Goal: Task Accomplishment & Management: Use online tool/utility

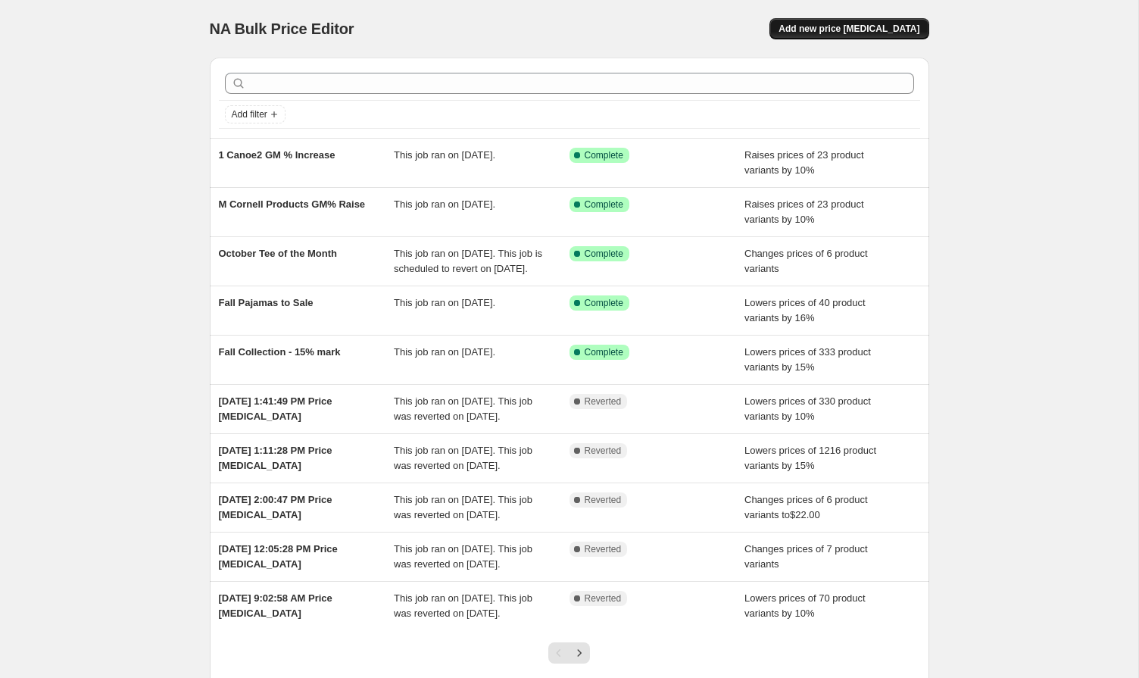
click at [824, 28] on span "Add new price [MEDICAL_DATA]" at bounding box center [849, 29] width 141 height 12
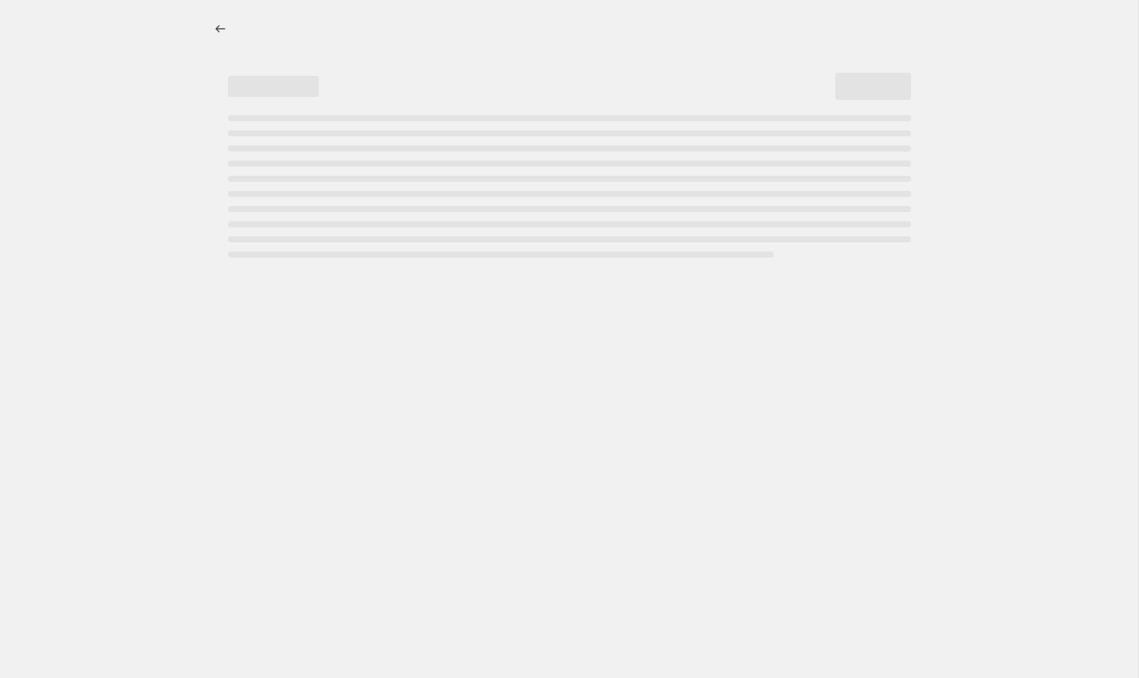
select select "percentage"
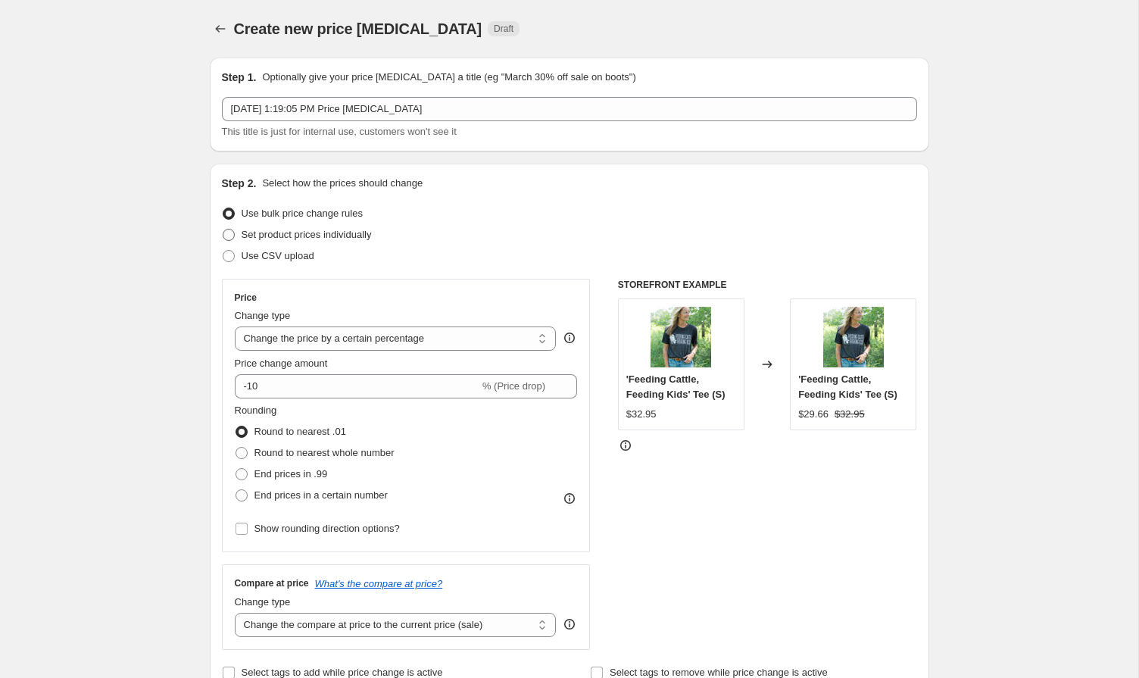
click at [318, 237] on span "Set product prices individually" at bounding box center [307, 234] width 130 height 11
click at [223, 230] on input "Set product prices individually" at bounding box center [223, 229] width 1 height 1
radio input "true"
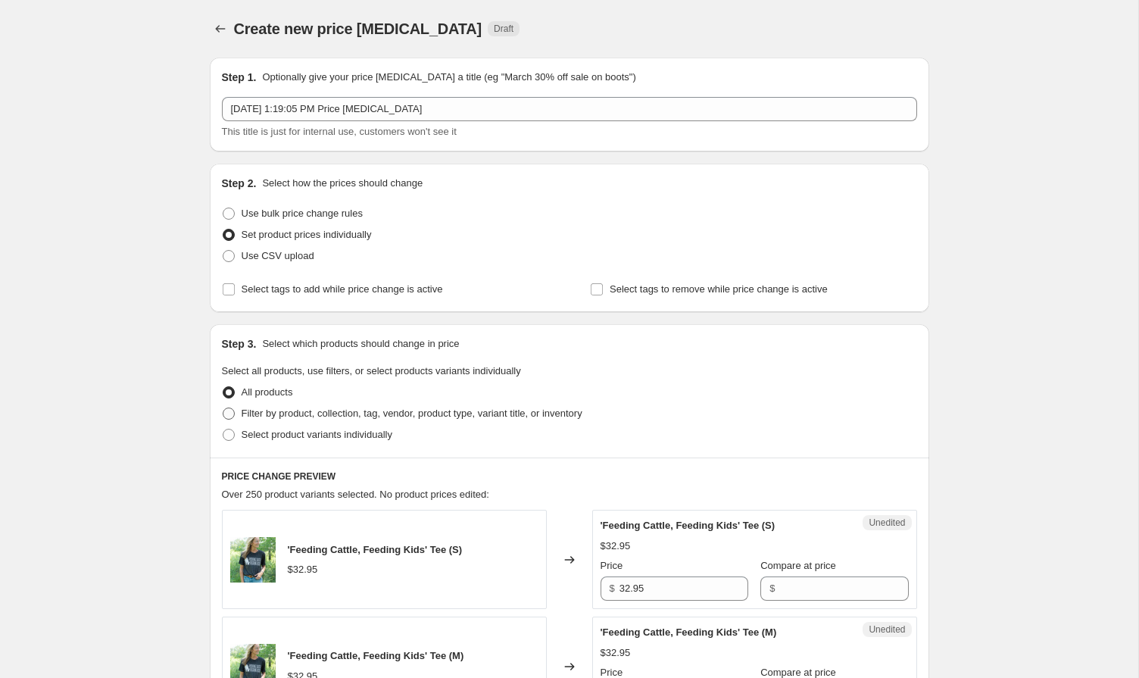
click at [227, 414] on span at bounding box center [229, 414] width 12 height 12
click at [223, 408] on input "Filter by product, collection, tag, vendor, product type, variant title, or inv…" at bounding box center [223, 408] width 1 height 1
radio input "true"
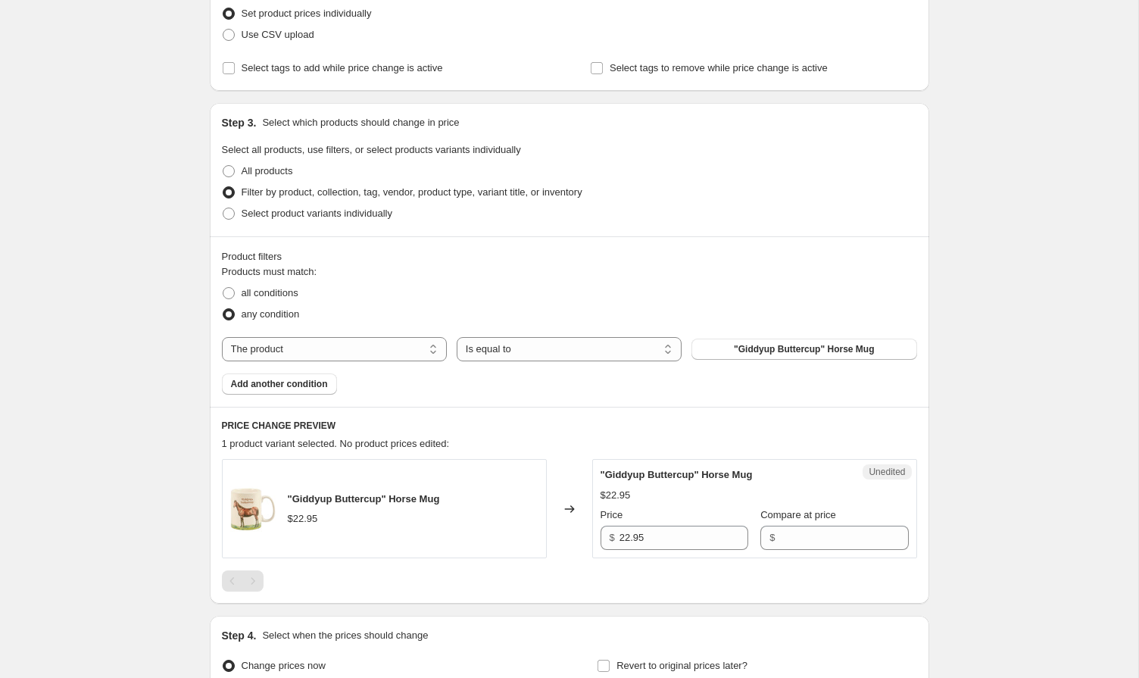
scroll to position [227, 0]
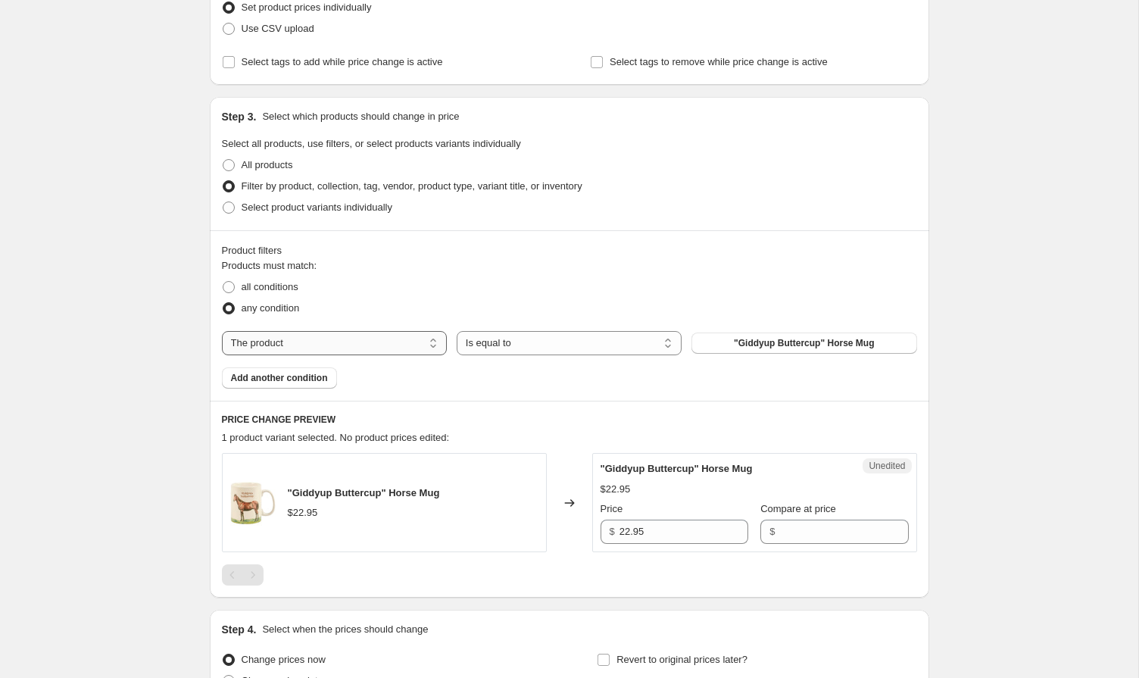
click at [281, 345] on select "The product The product's collection The product's tag The product's vendor The…" at bounding box center [334, 343] width 225 height 24
select select "collection"
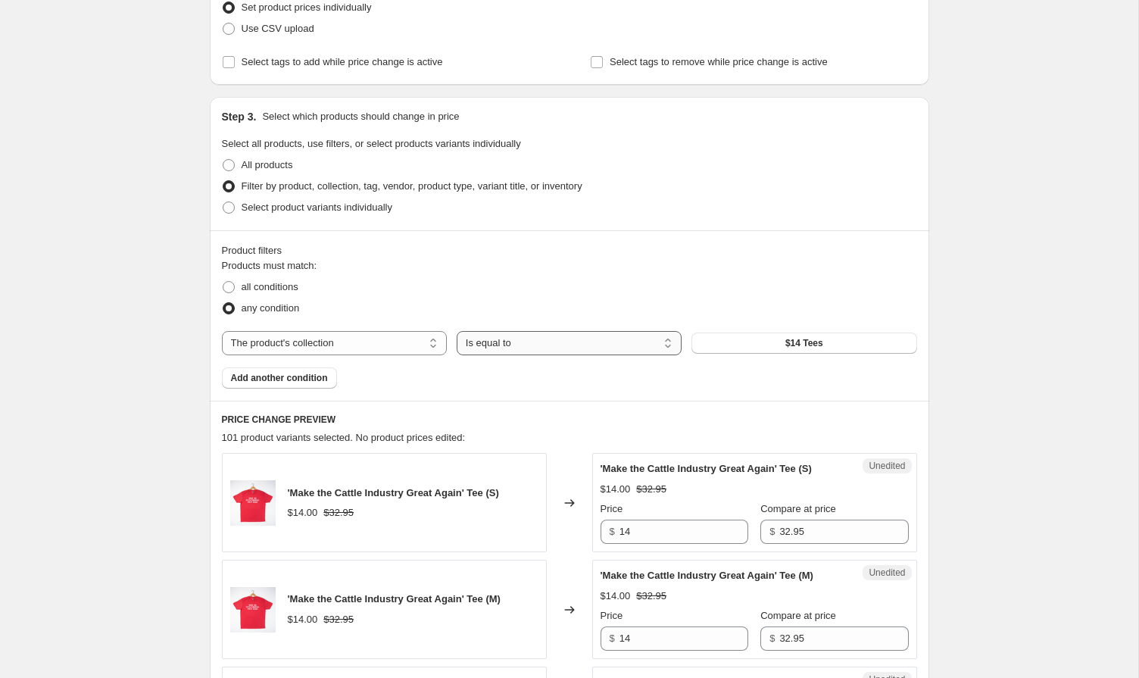
click at [480, 347] on select "Is equal to Is not equal to" at bounding box center [569, 343] width 225 height 24
click at [457, 331] on select "Is equal to Is not equal to" at bounding box center [569, 343] width 225 height 24
click at [719, 341] on button "$14 Tees" at bounding box center [804, 343] width 225 height 21
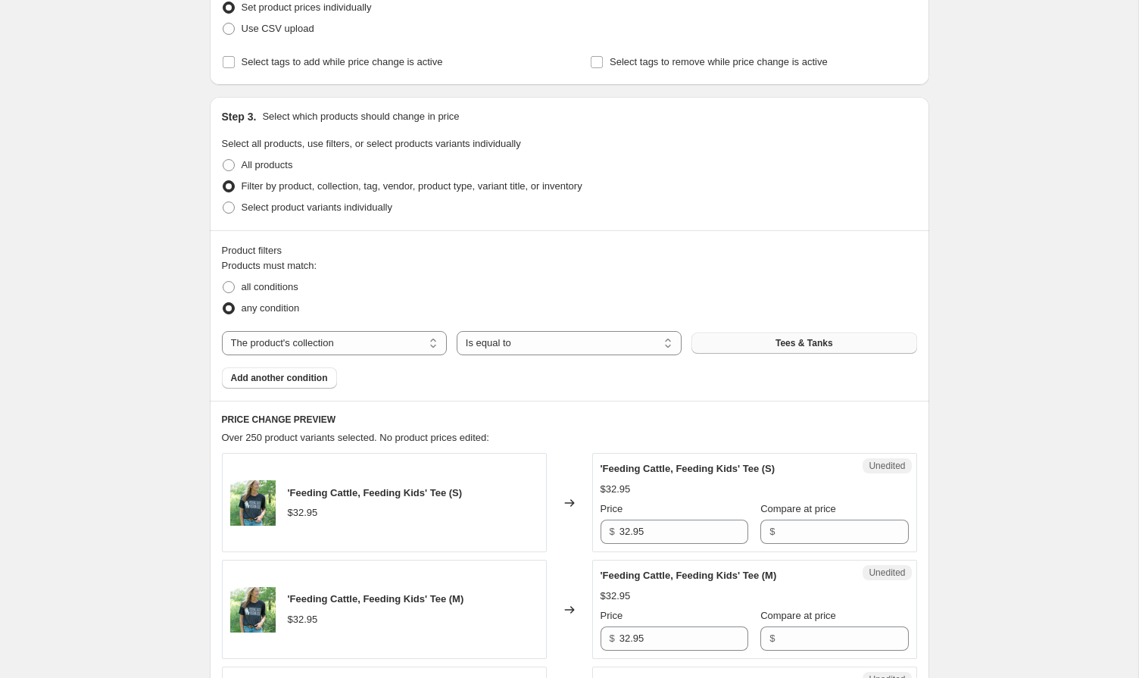
click at [730, 342] on button "Tees & Tanks" at bounding box center [804, 343] width 225 height 21
click at [323, 379] on span "Add another condition" at bounding box center [279, 378] width 97 height 12
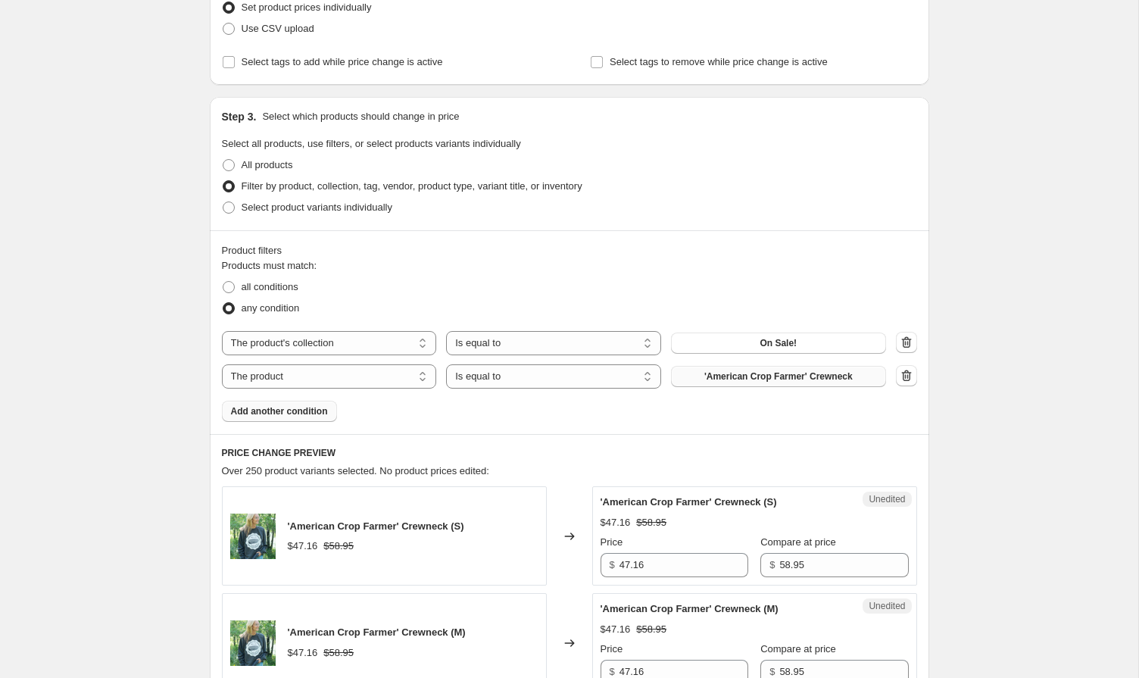
click at [683, 376] on button "'American Crop Farmer' Crewneck" at bounding box center [778, 376] width 215 height 21
click at [375, 372] on select "The product The product's collection The product's tag The product's vendor The…" at bounding box center [329, 376] width 215 height 24
select select "collection"
click at [752, 382] on button "$14 Tees" at bounding box center [778, 376] width 215 height 21
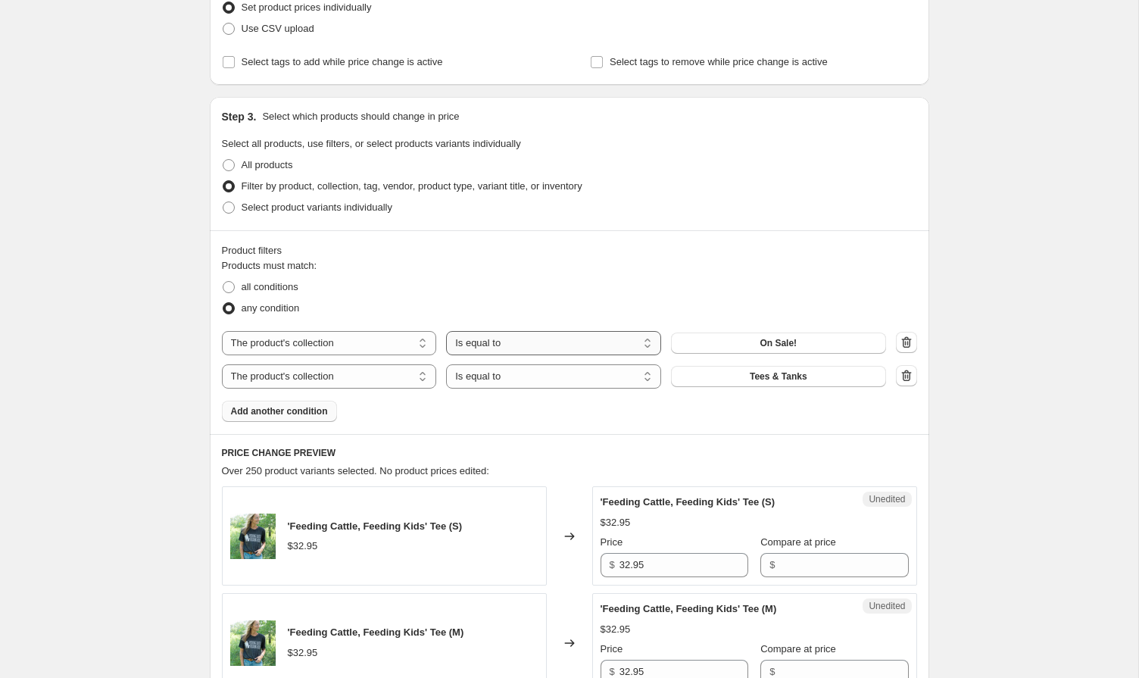
click at [586, 345] on select "Is equal to Is not equal to" at bounding box center [553, 343] width 215 height 24
click at [446, 331] on select "Is equal to Is not equal to" at bounding box center [553, 343] width 215 height 24
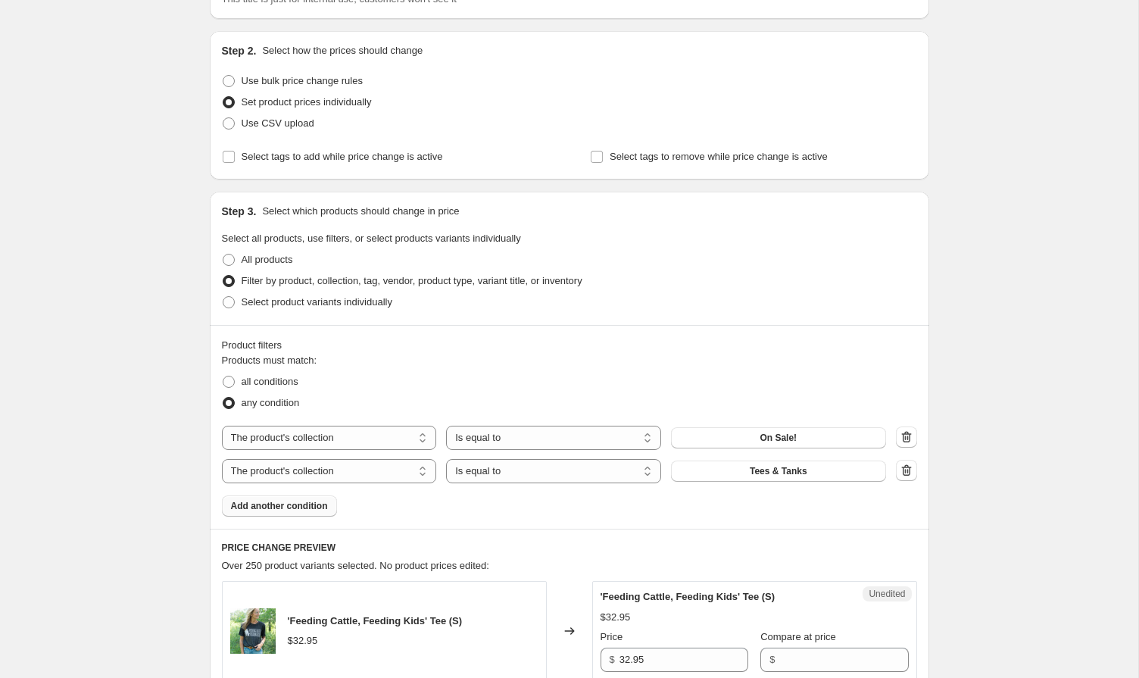
scroll to position [131, 0]
click at [227, 85] on span at bounding box center [229, 83] width 12 height 12
click at [223, 77] on input "Use bulk price change rules" at bounding box center [223, 77] width 1 height 1
radio input "true"
select select "percentage"
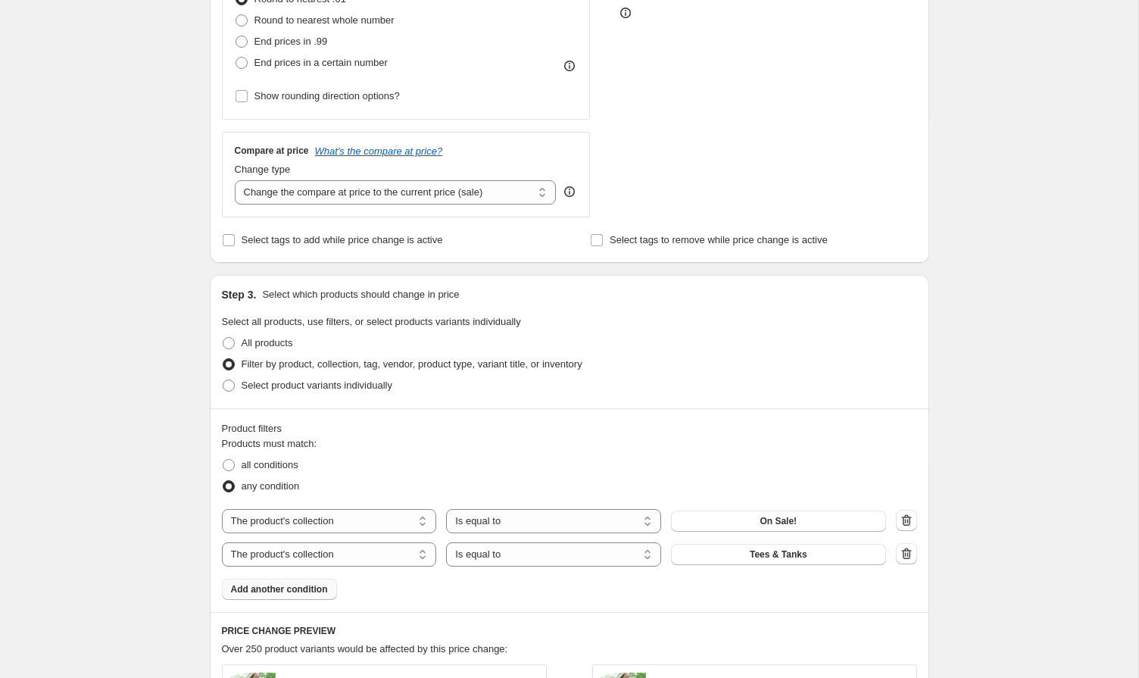
scroll to position [0, 0]
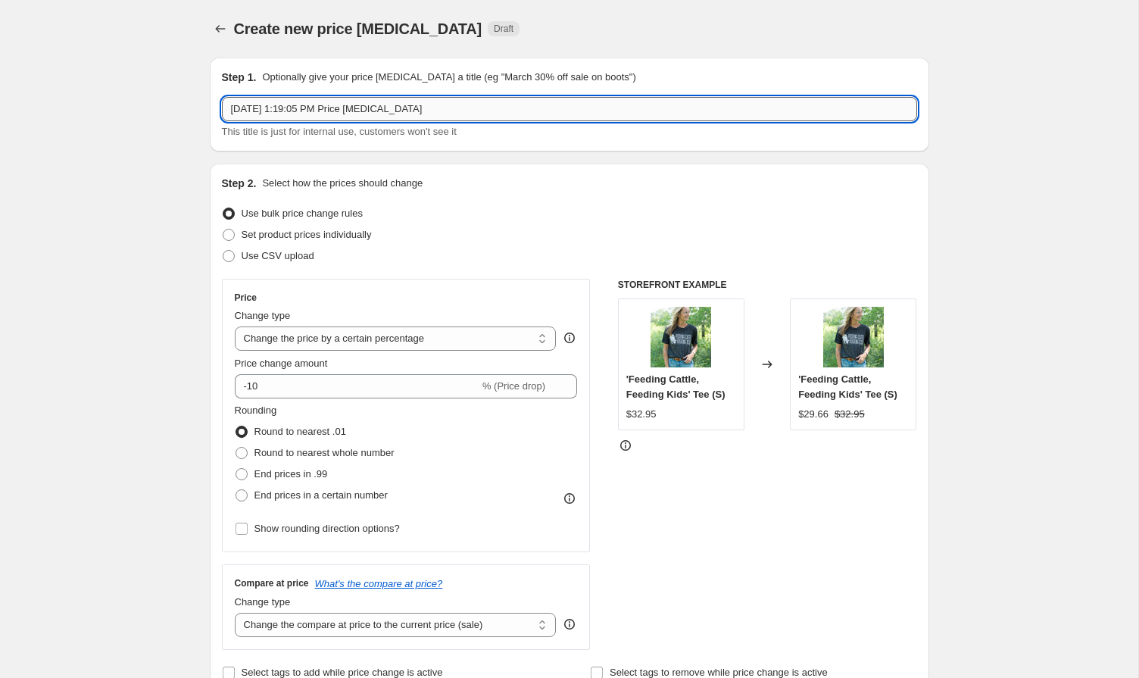
click at [286, 111] on input "Oct 3, 2025, 1:19:05 PM Price change job" at bounding box center [569, 109] width 695 height 24
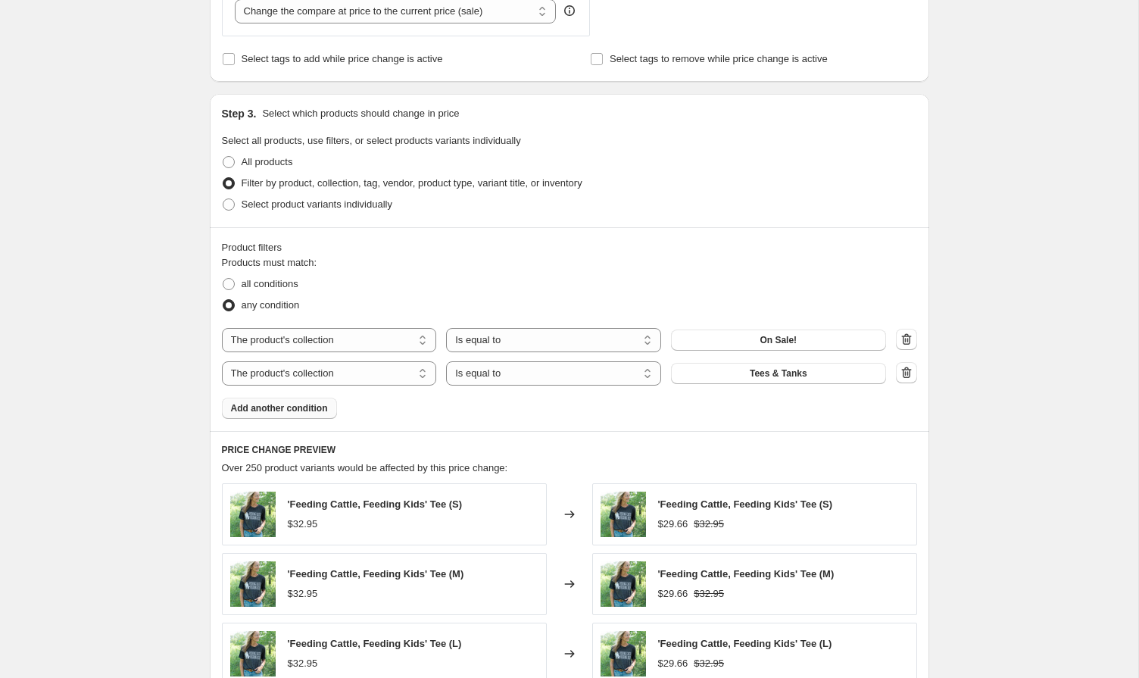
scroll to position [615, 0]
type input "October add additional 10% off 'on sale' tees"
click at [270, 417] on div "Product filters Products must match: all conditions any condition The product T…" at bounding box center [570, 328] width 720 height 204
click at [273, 403] on span "Add another condition" at bounding box center [279, 407] width 97 height 12
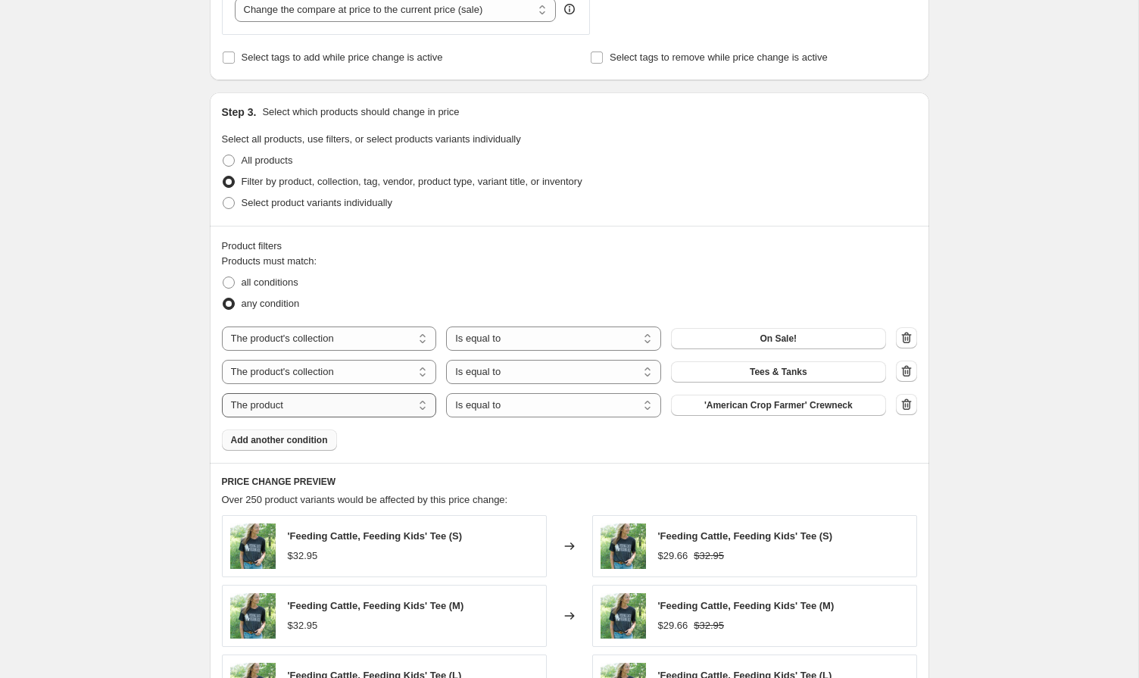
click at [295, 408] on select "The product The product's collection The product's tag The product's vendor The…" at bounding box center [329, 405] width 215 height 24
select select "collection"
click at [739, 399] on button "$14 Tees" at bounding box center [778, 405] width 215 height 21
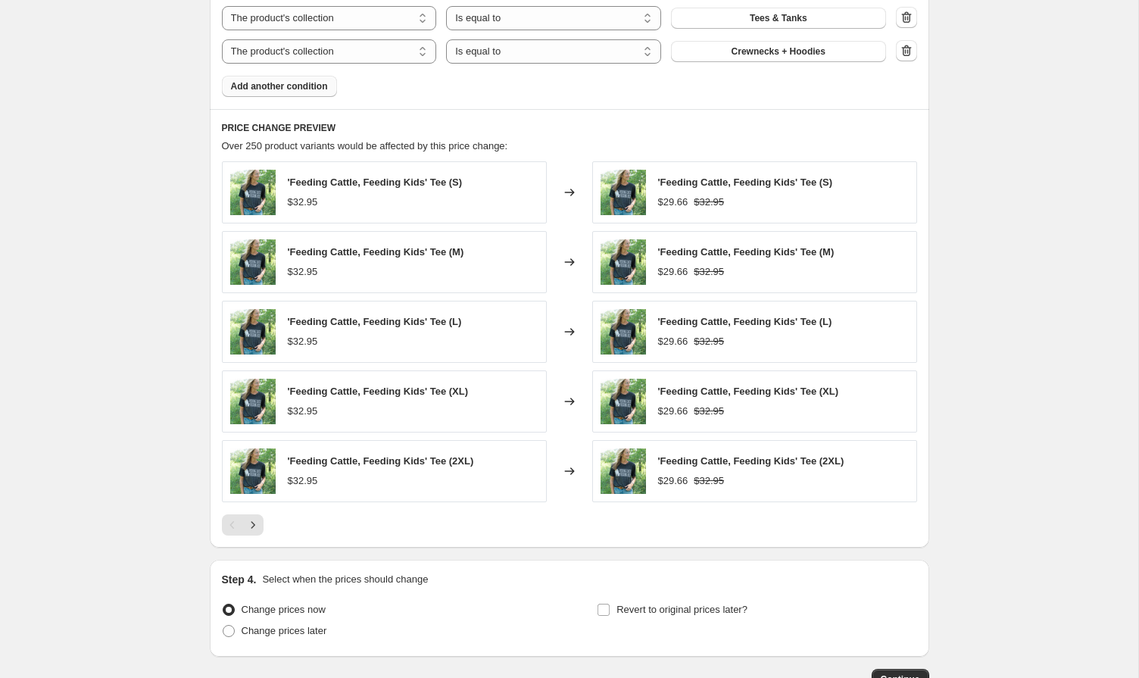
scroll to position [952, 0]
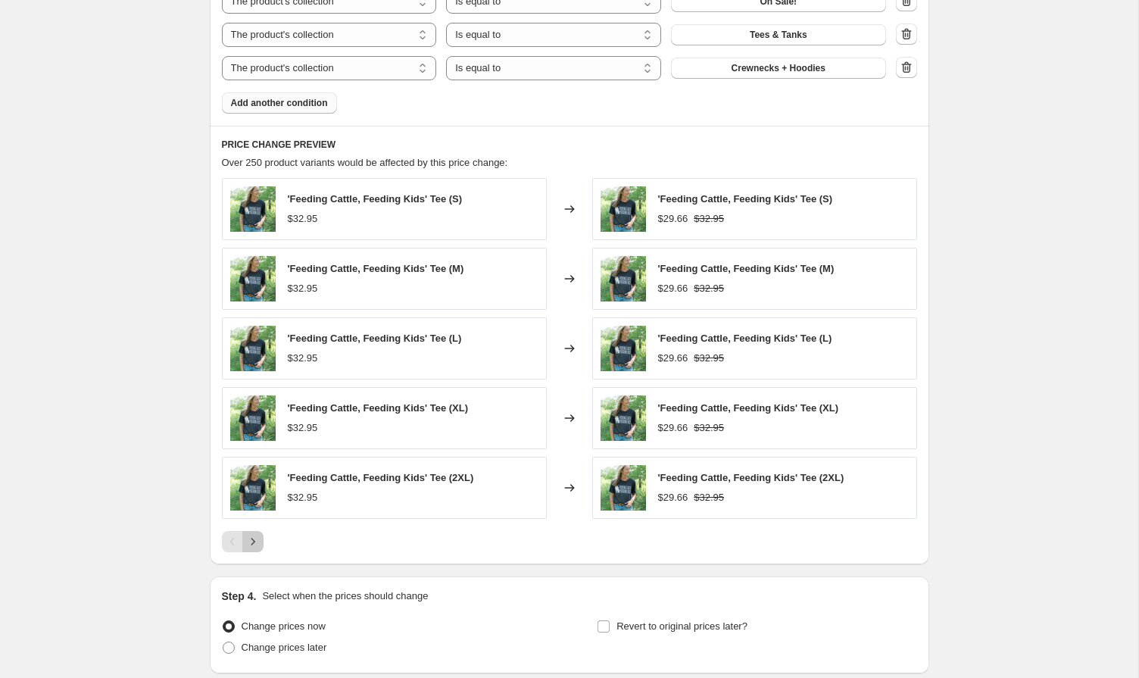
click at [254, 539] on icon "Next" at bounding box center [252, 541] width 15 height 15
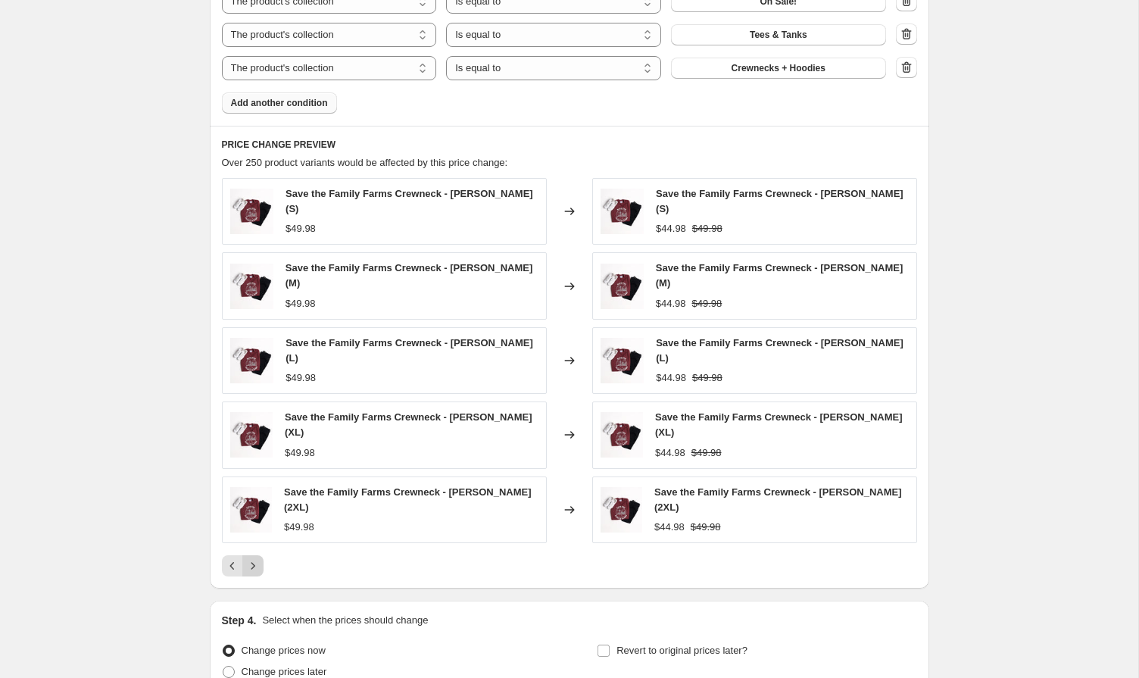
click at [250, 568] on icon "Next" at bounding box center [252, 565] width 15 height 15
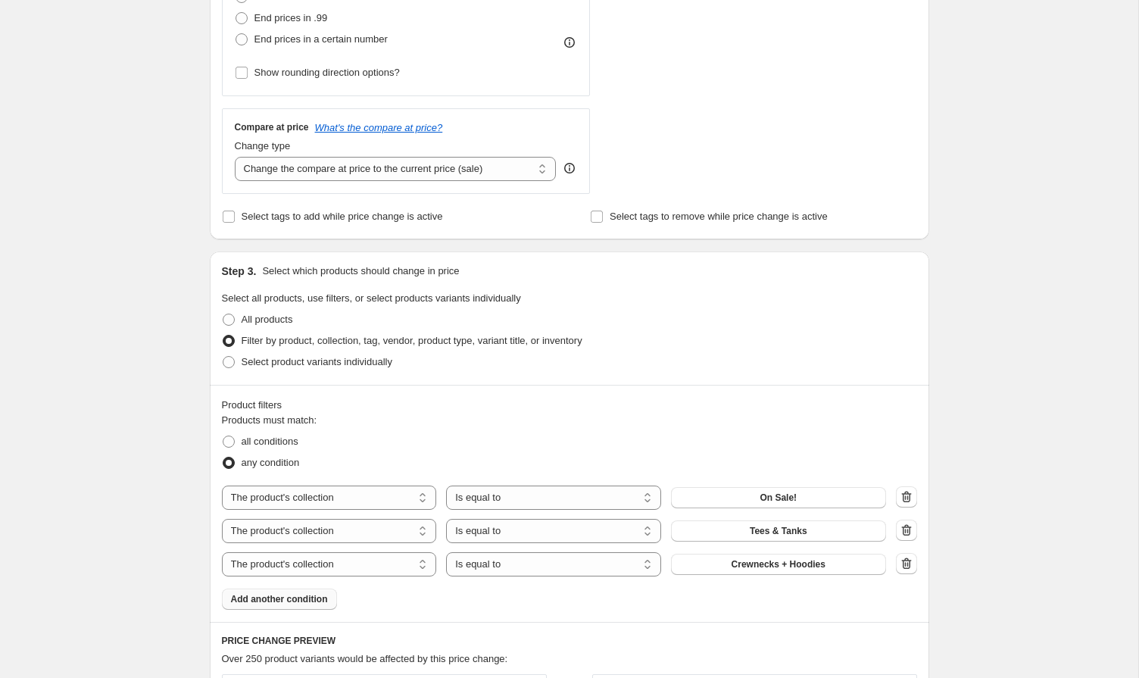
scroll to position [422, 0]
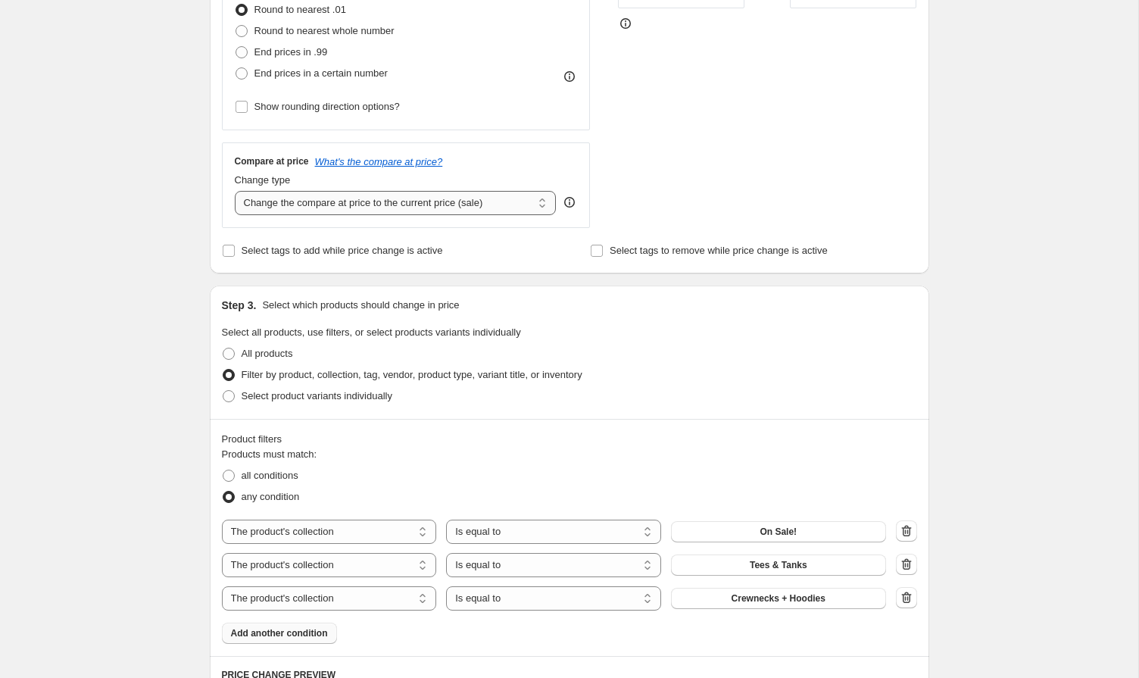
click at [341, 202] on select "Change the compare at price to the current price (sale) Change the compare at p…" at bounding box center [396, 203] width 322 height 24
select select "no_change"
click at [235, 191] on select "Change the compare at price to the current price (sale) Change the compare at p…" at bounding box center [396, 203] width 322 height 24
click at [228, 252] on input "Select tags to add while price change is active" at bounding box center [229, 251] width 12 height 12
checkbox input "true"
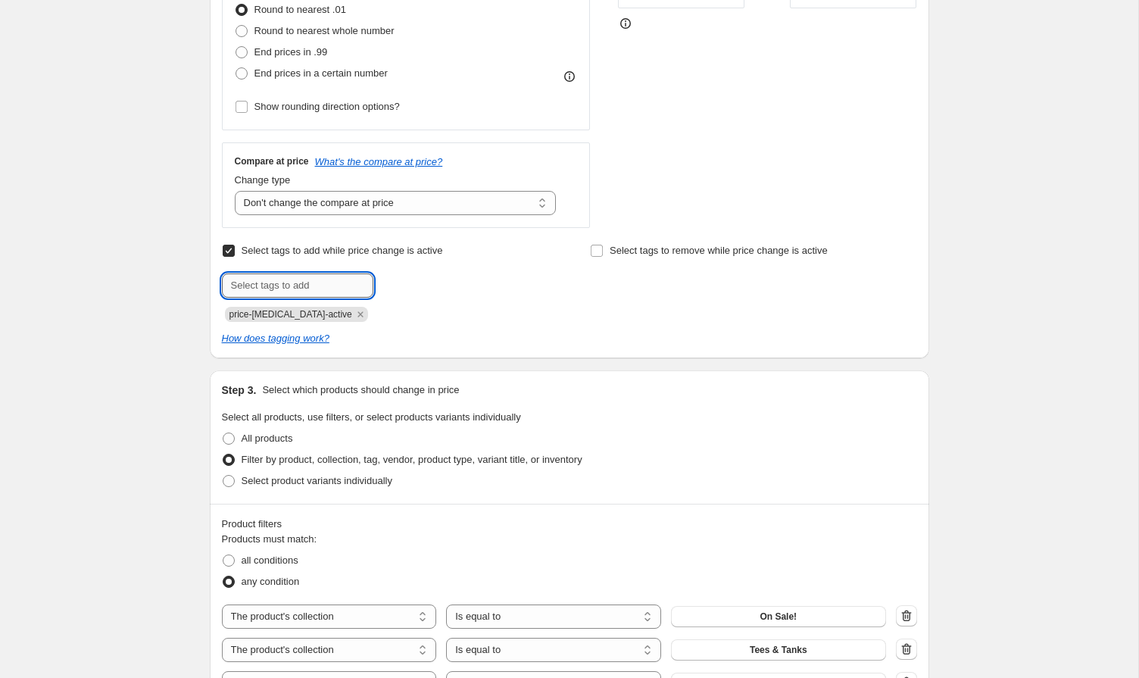
click at [265, 285] on input "text" at bounding box center [298, 285] width 152 height 24
type input "price-change-job-active"
click at [401, 288] on b "Add" at bounding box center [394, 284] width 17 height 11
click at [389, 317] on div "price-change-job-active" at bounding box center [385, 313] width 326 height 18
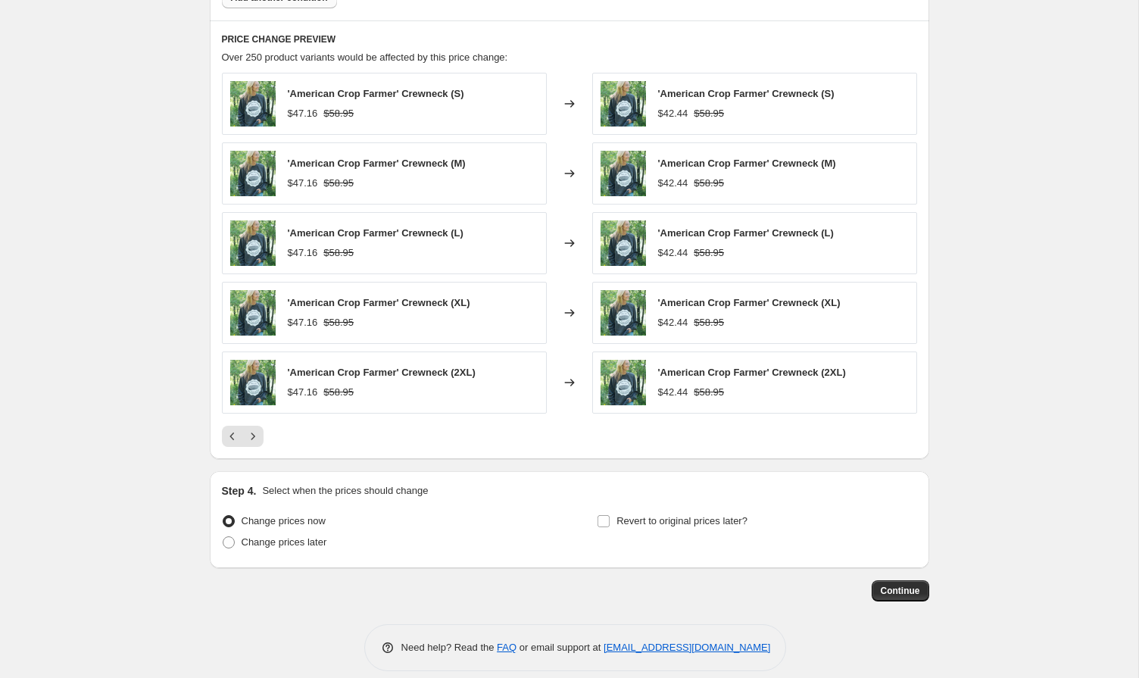
scroll to position [1158, 0]
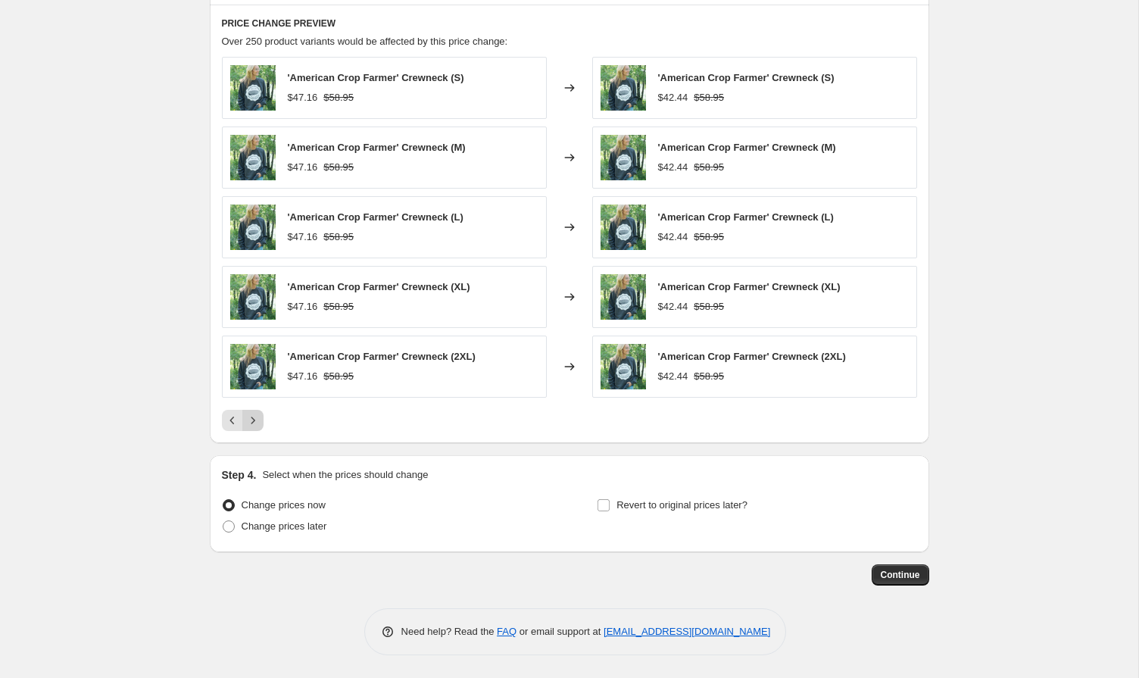
click at [252, 420] on icon "Next" at bounding box center [252, 420] width 15 height 15
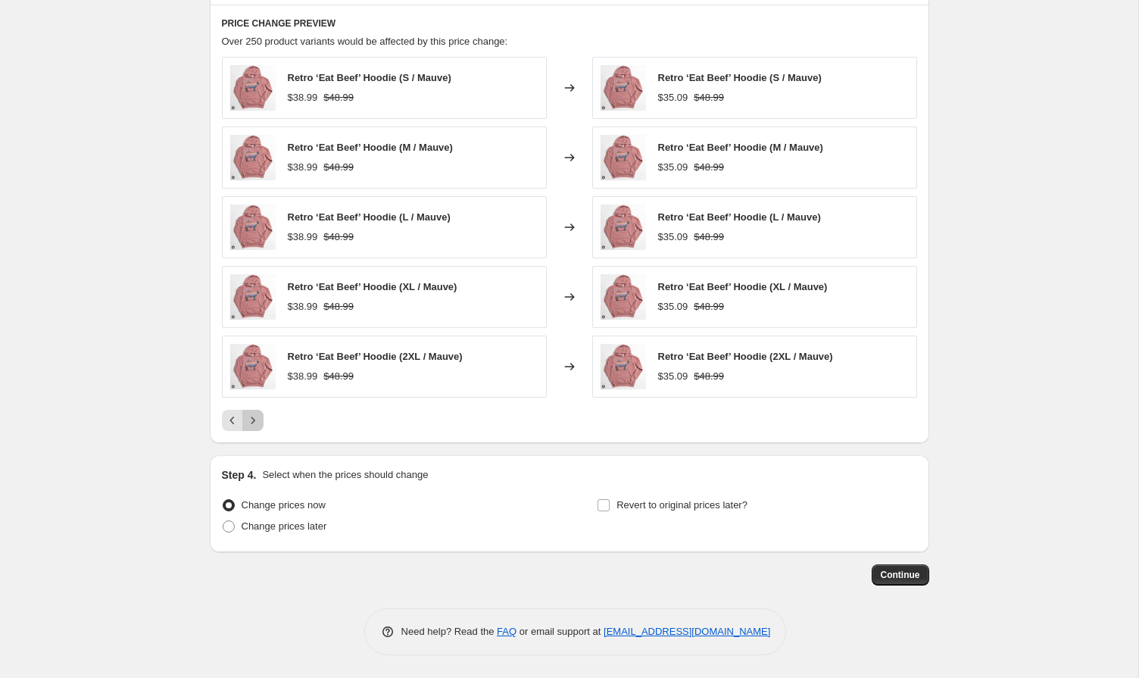
click at [252, 420] on icon "Next" at bounding box center [252, 420] width 15 height 15
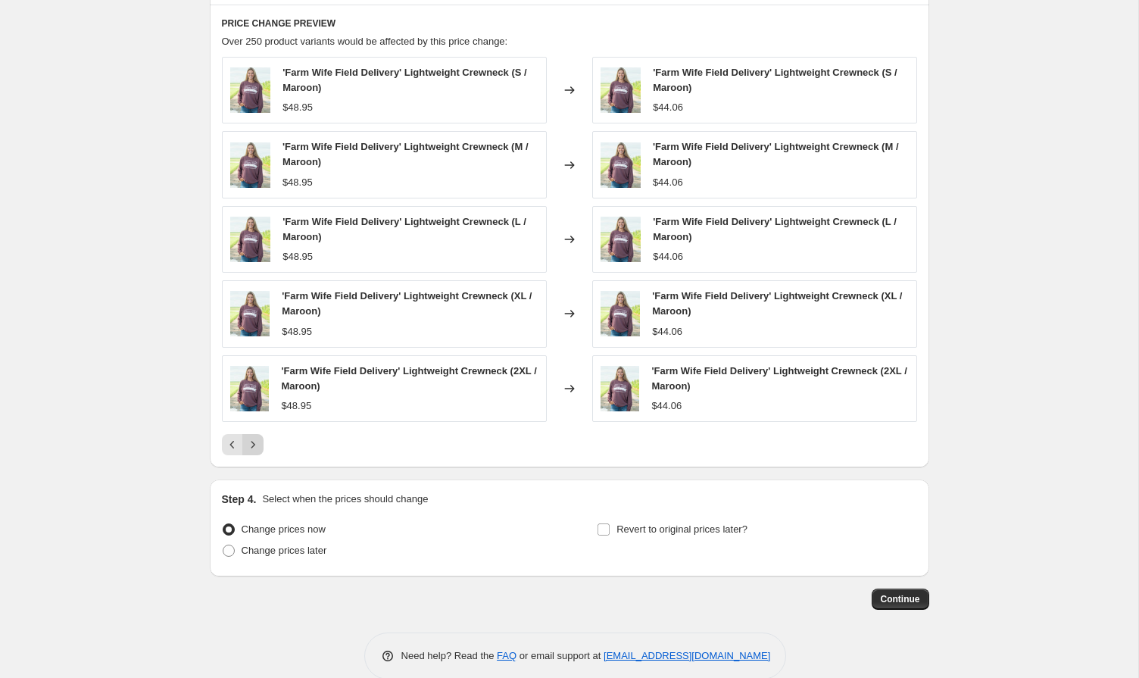
click at [251, 440] on icon "Next" at bounding box center [252, 444] width 15 height 15
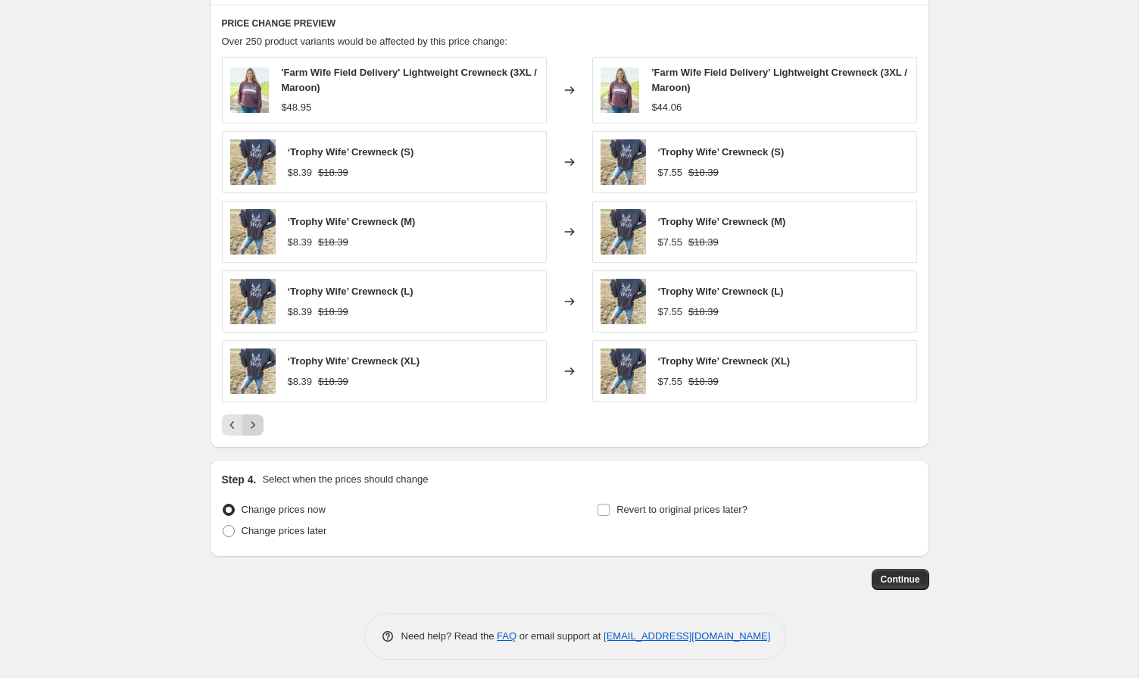
click at [251, 440] on div "PRICE CHANGE PREVIEW Over 250 product variants would be affected by this price …" at bounding box center [570, 227] width 720 height 444
click at [253, 428] on icon "Next" at bounding box center [252, 424] width 15 height 15
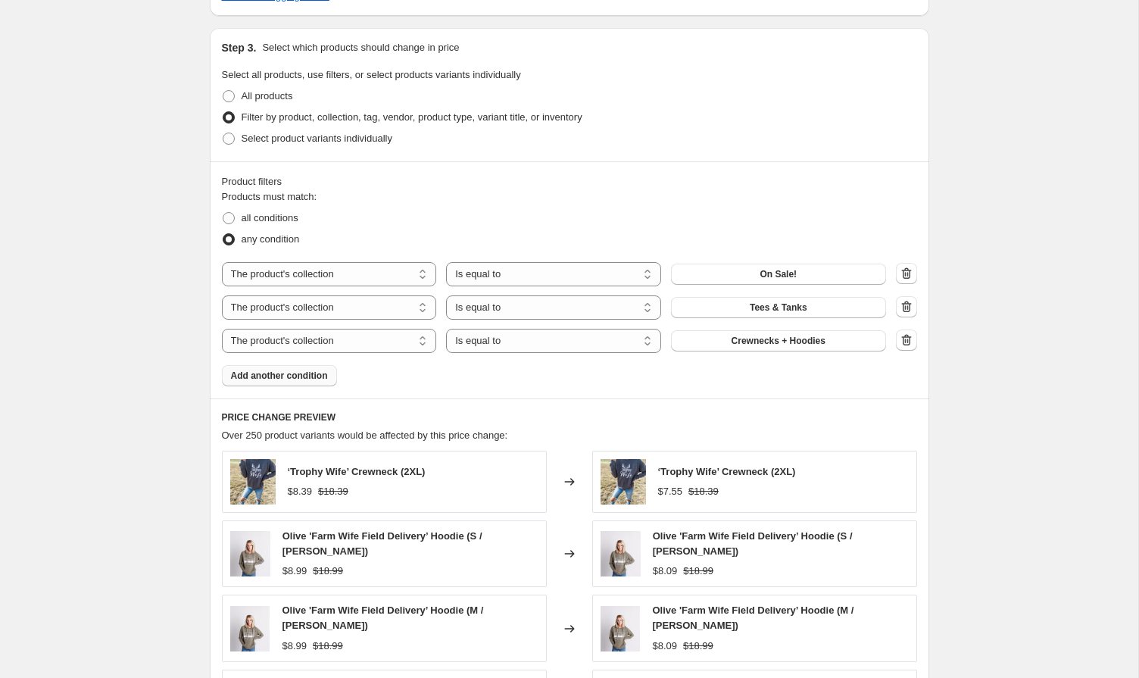
scroll to position [767, 0]
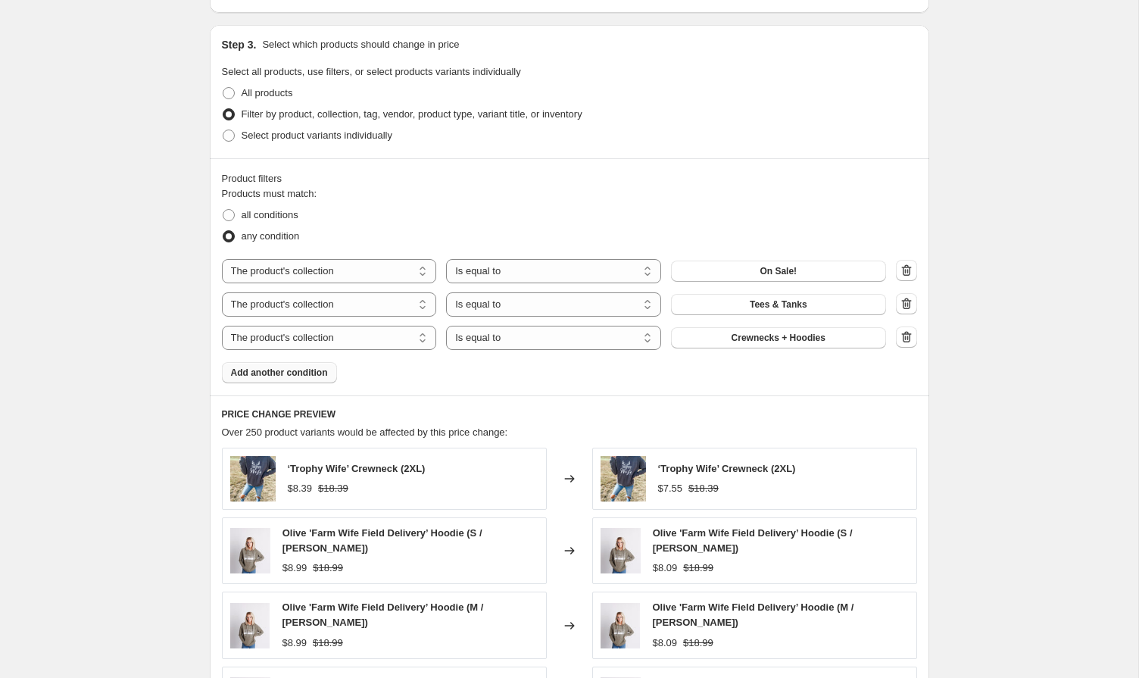
click at [245, 368] on span "Add another condition" at bounding box center [279, 373] width 97 height 12
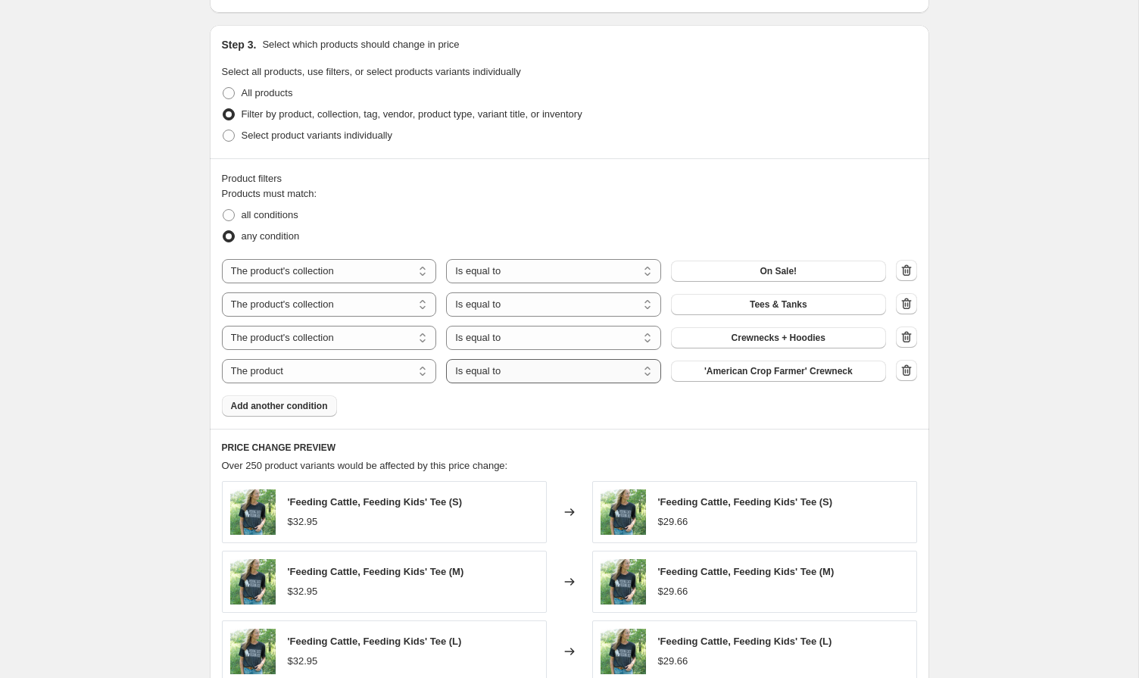
click at [470, 370] on select "Is equal to Is not equal to" at bounding box center [553, 371] width 215 height 24
click at [446, 359] on select "Is equal to Is not equal to" at bounding box center [553, 371] width 215 height 24
click at [396, 370] on select "The product The product's collection The product's tag The product's vendor The…" at bounding box center [329, 371] width 215 height 24
select select "product_status"
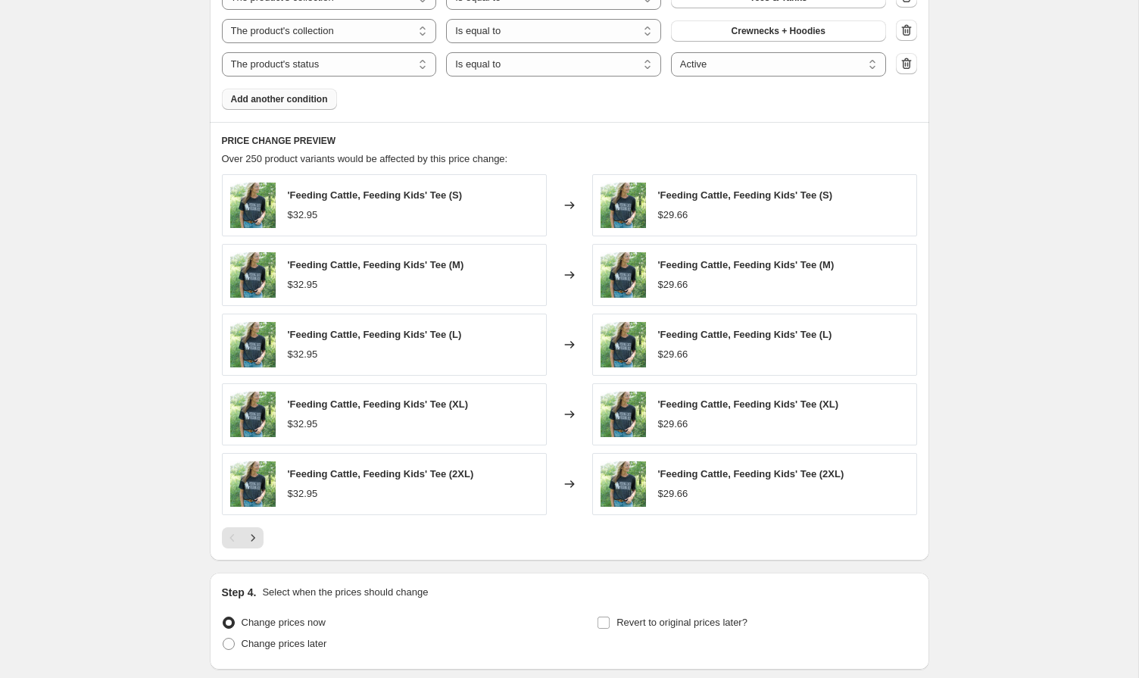
scroll to position [1119, 0]
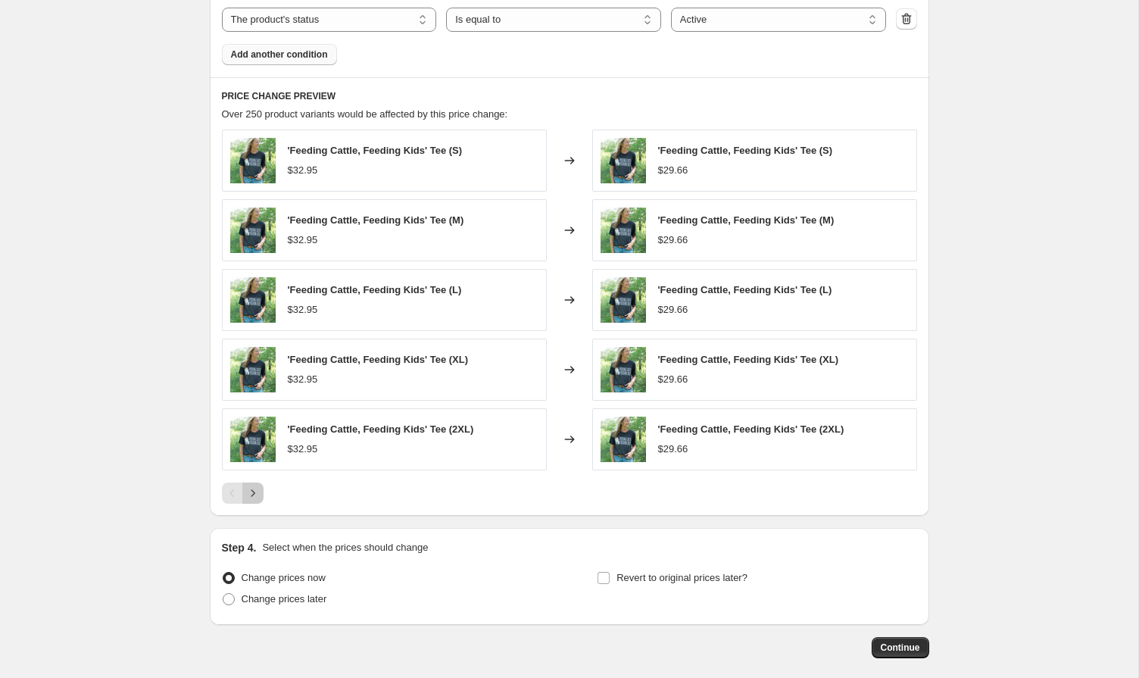
click at [259, 494] on icon "Next" at bounding box center [252, 493] width 15 height 15
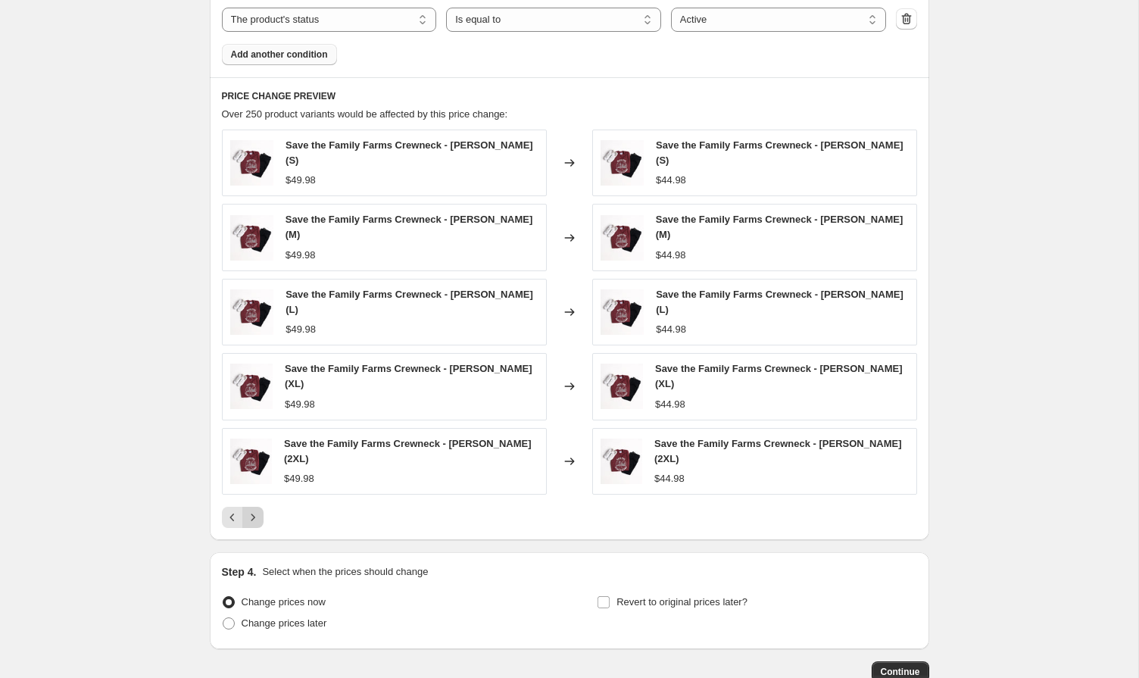
click at [254, 524] on icon "Next" at bounding box center [252, 517] width 15 height 15
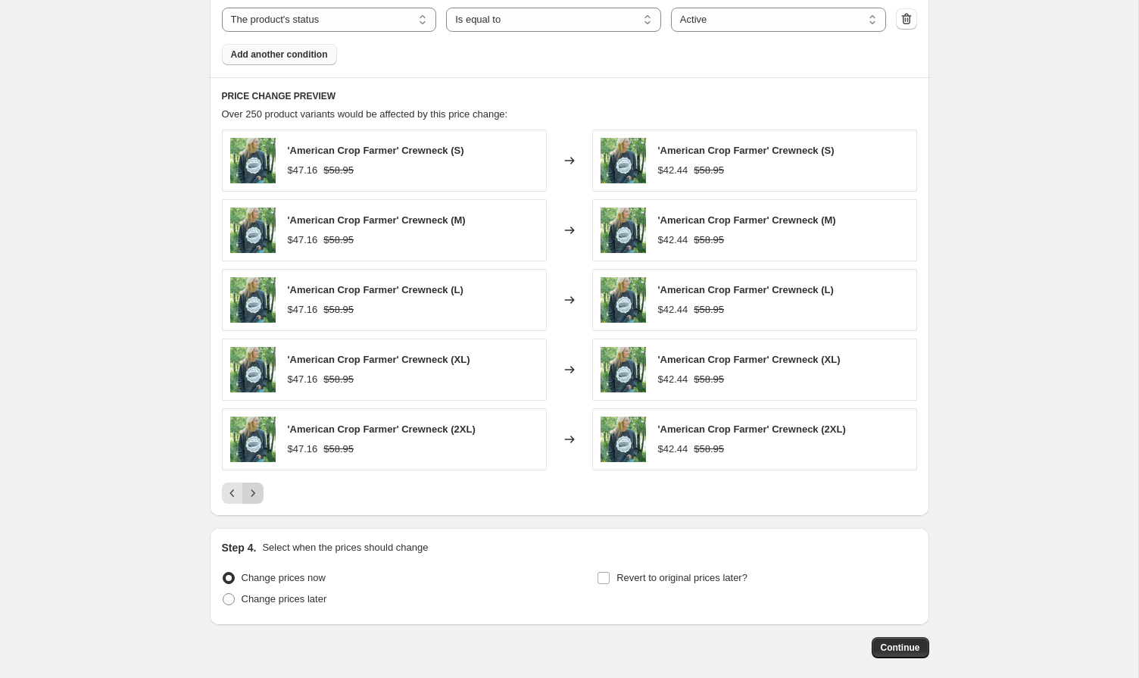
click at [255, 496] on icon "Next" at bounding box center [252, 493] width 15 height 15
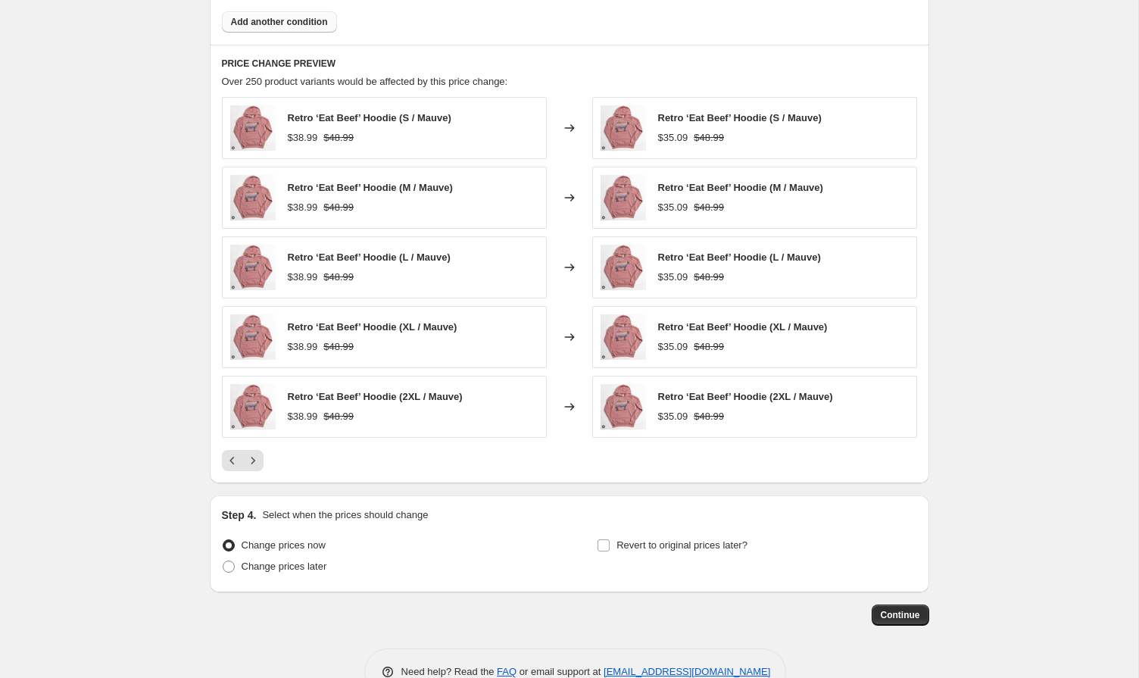
scroll to position [1152, 0]
click at [245, 459] on icon "Next" at bounding box center [252, 459] width 15 height 15
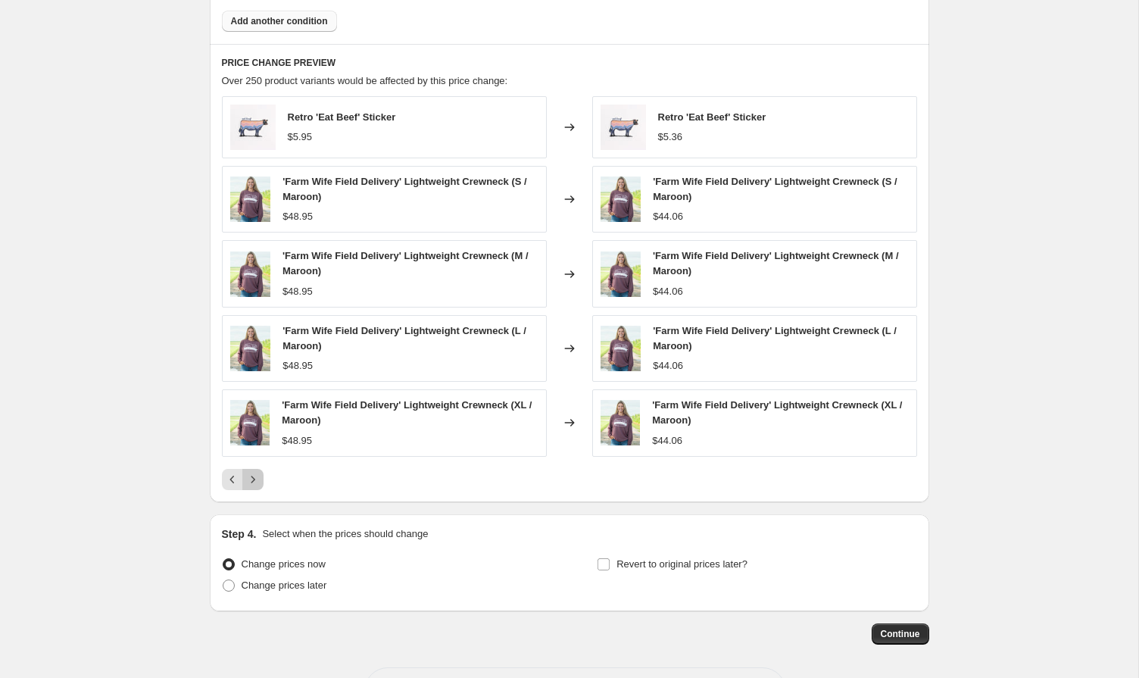
click at [248, 477] on icon "Next" at bounding box center [252, 479] width 15 height 15
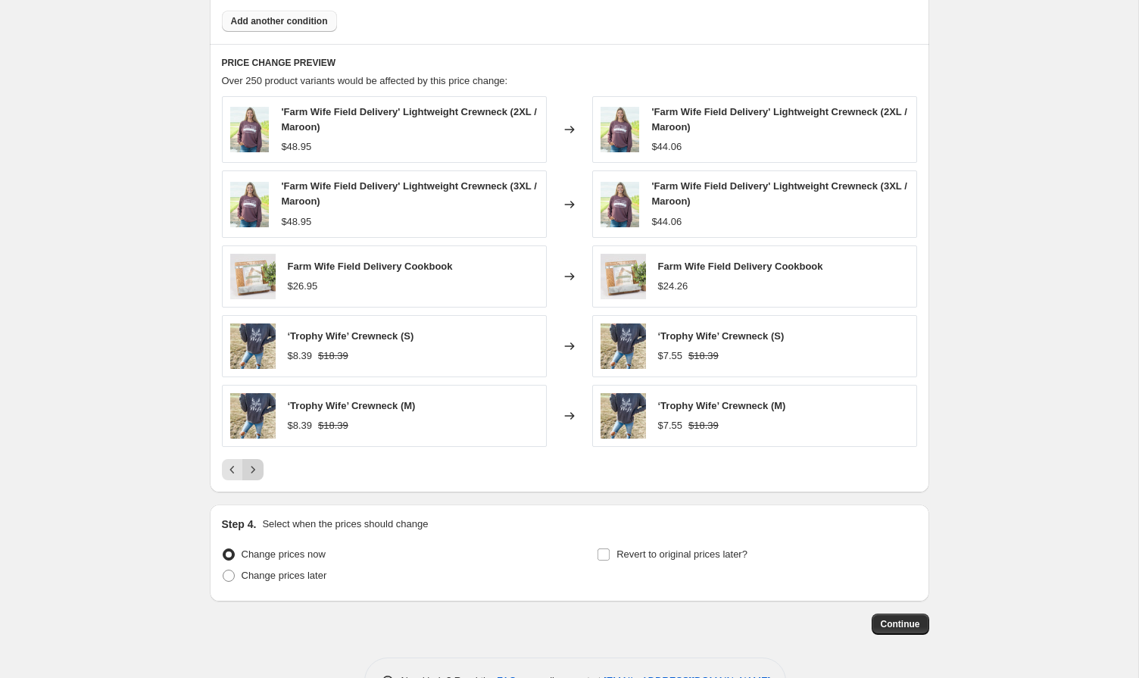
click at [248, 477] on button "Next" at bounding box center [252, 469] width 21 height 21
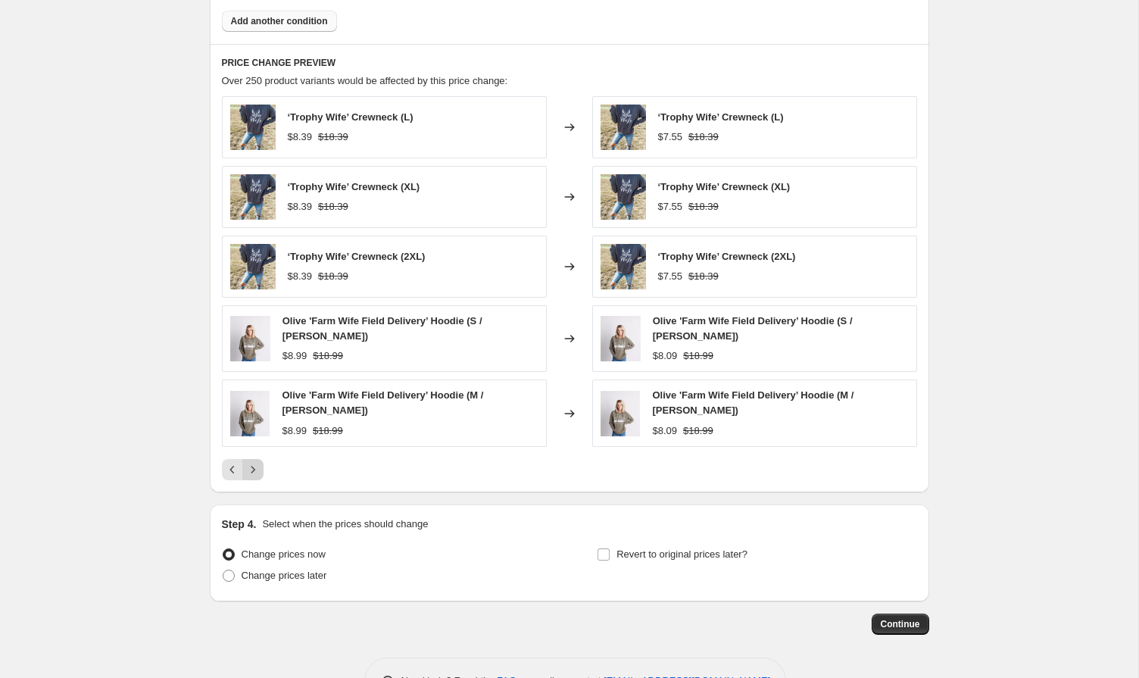
click at [248, 477] on button "Next" at bounding box center [252, 469] width 21 height 21
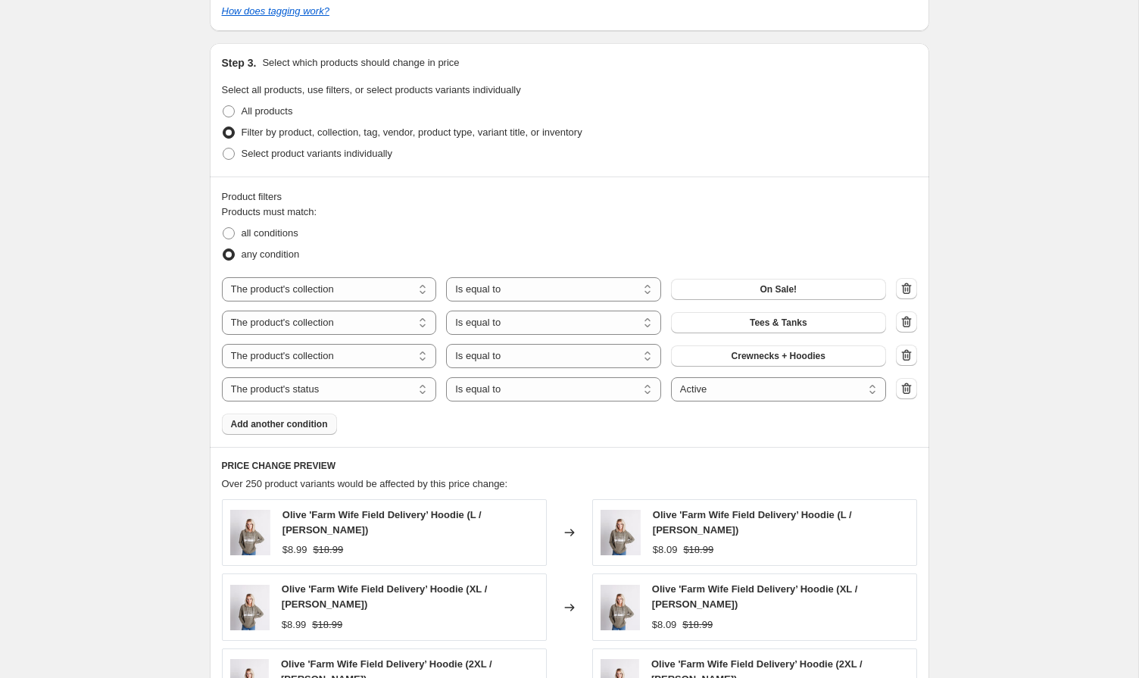
scroll to position [747, 0]
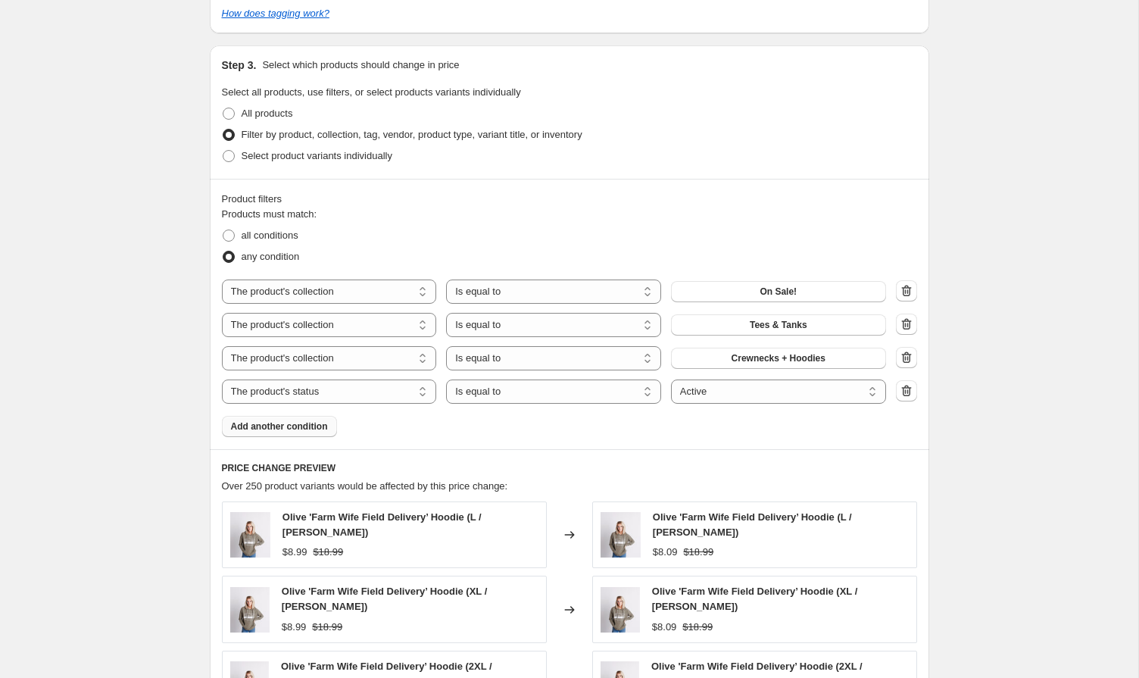
click at [263, 423] on span "Add another condition" at bounding box center [279, 426] width 97 height 12
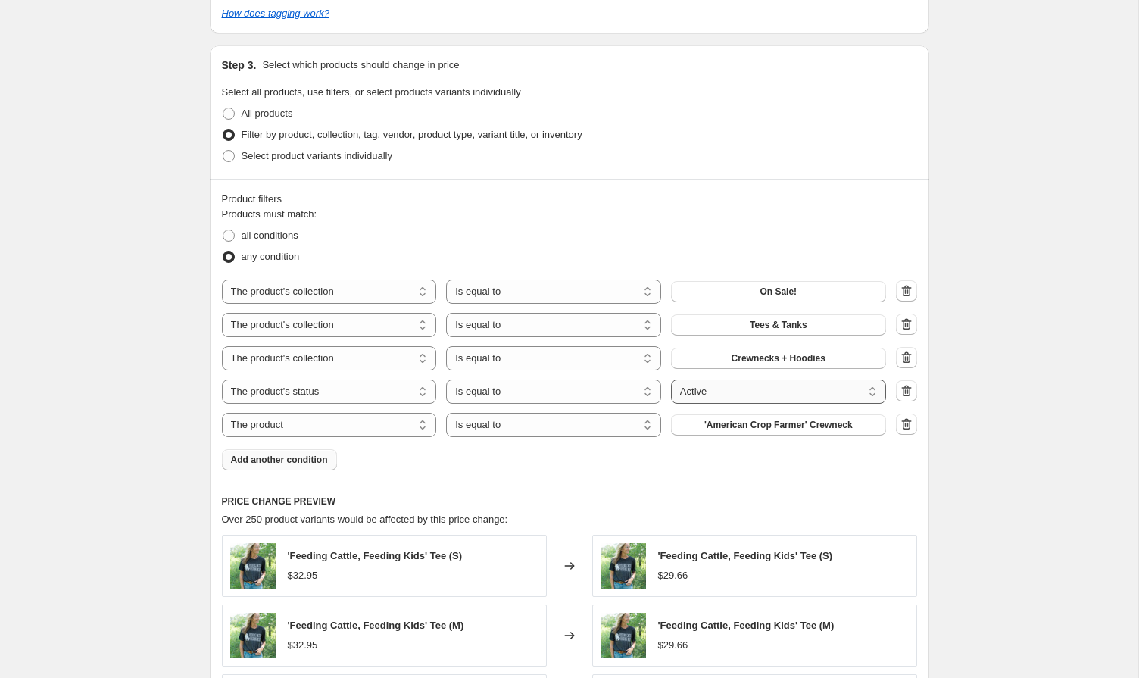
click at [698, 384] on select "Active Draft Archived" at bounding box center [778, 392] width 215 height 24
click at [401, 426] on select "The product The product's collection The product's tag The product's vendor The…" at bounding box center [329, 425] width 215 height 24
click at [398, 326] on select "The product The product's collection The product's tag The product's vendor The…" at bounding box center [329, 325] width 215 height 24
select select "product_type"
click at [750, 326] on button "1/4 Zip" at bounding box center [778, 324] width 215 height 21
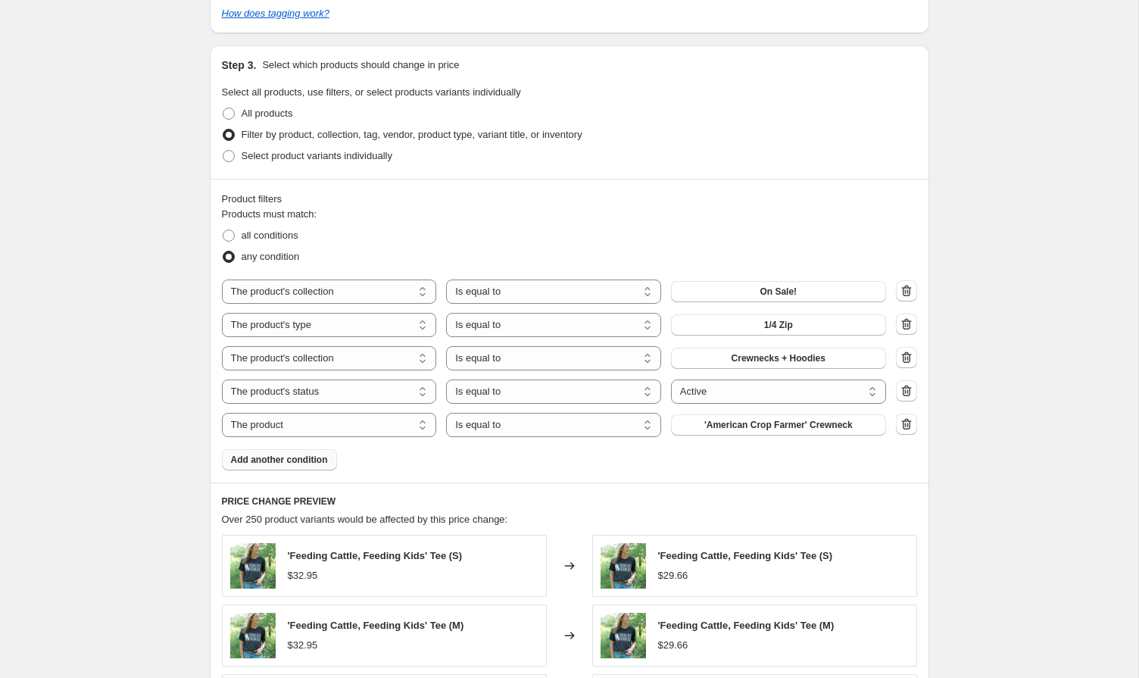
scroll to position [0, 0]
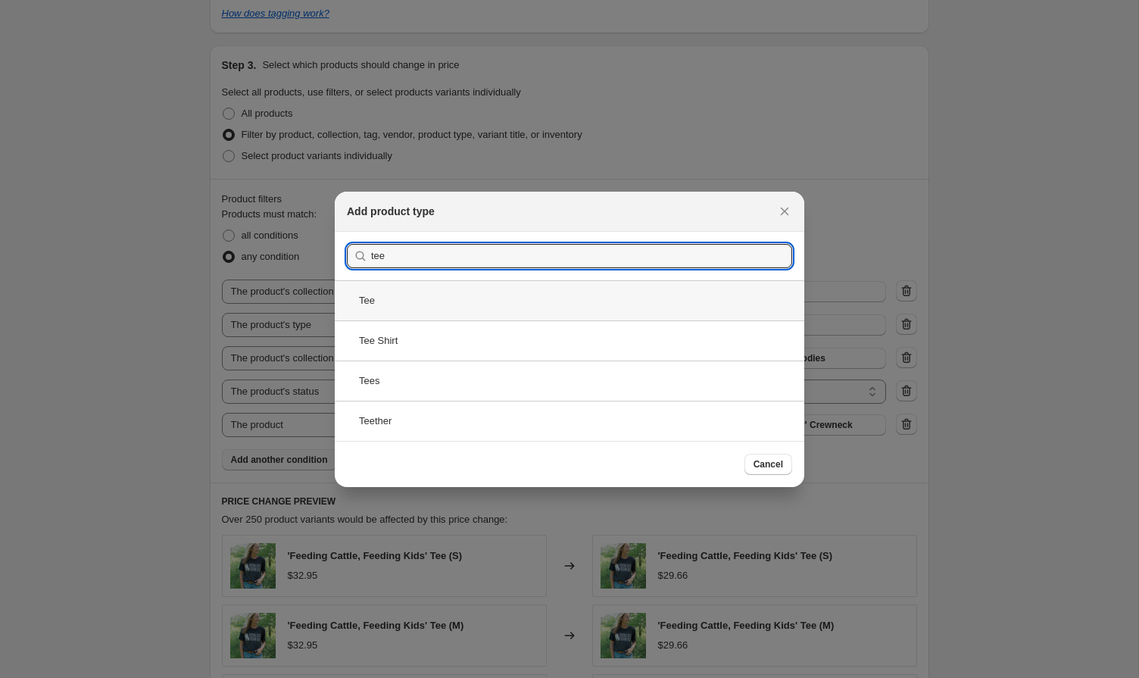
type input "tee"
click at [377, 307] on div "Tee" at bounding box center [570, 300] width 470 height 40
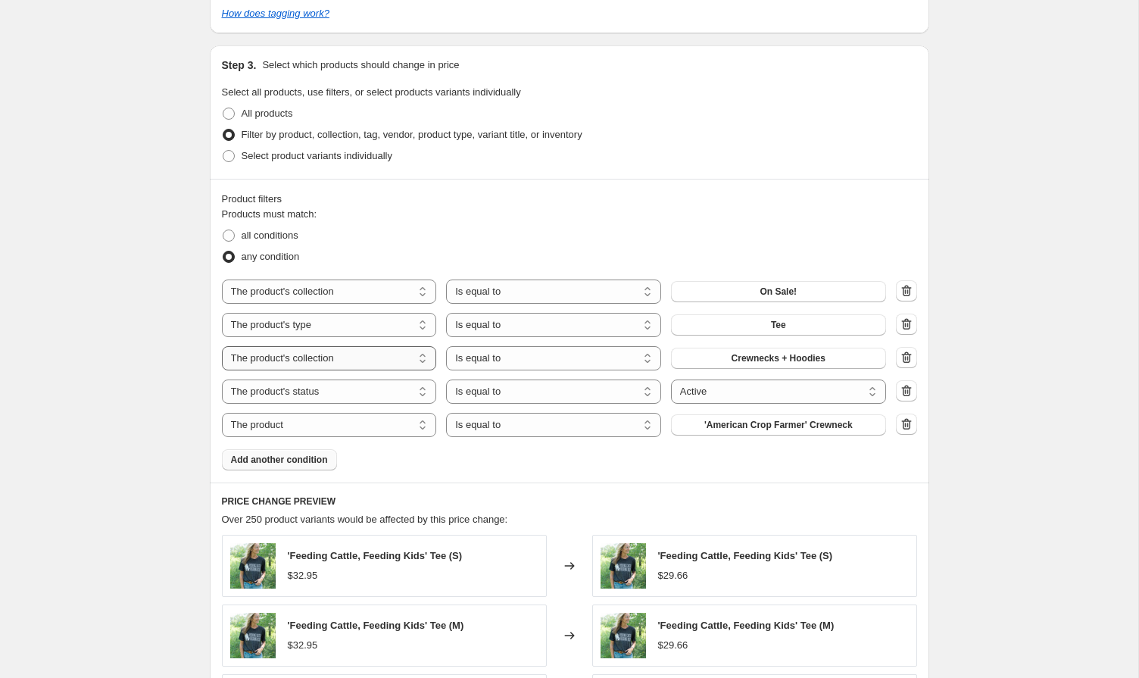
click at [364, 356] on select "The product The product's collection The product's tag The product's vendor The…" at bounding box center [329, 358] width 215 height 24
select select "product_type"
click at [741, 362] on button "1/4 Zip" at bounding box center [778, 358] width 215 height 21
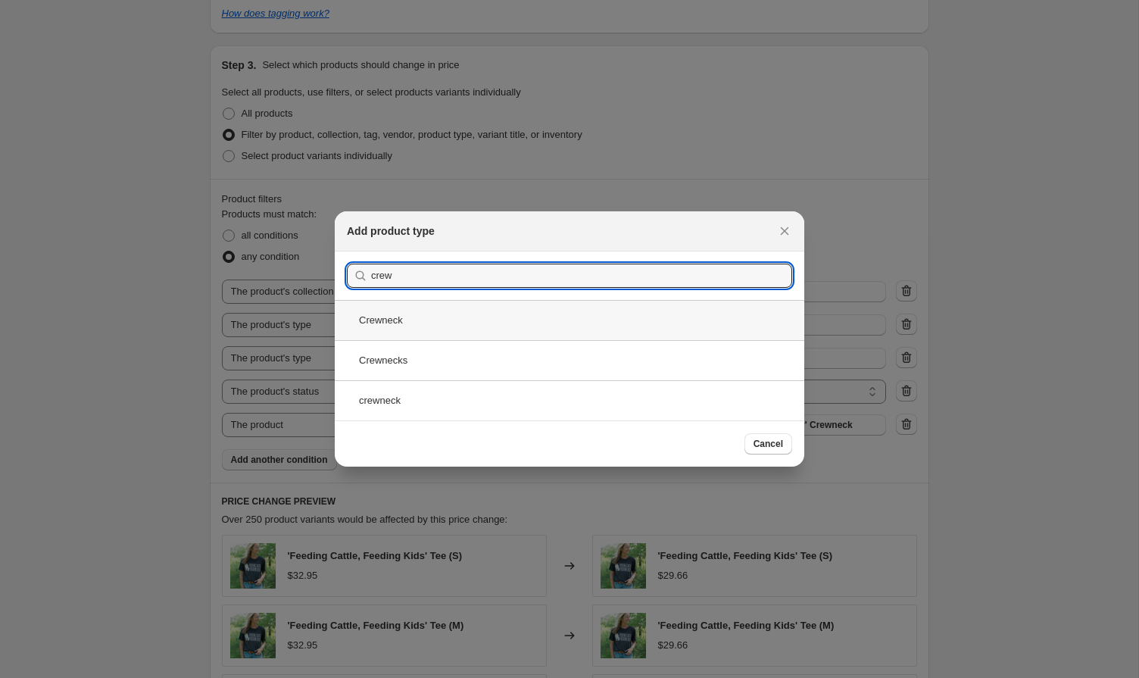
type input "crew"
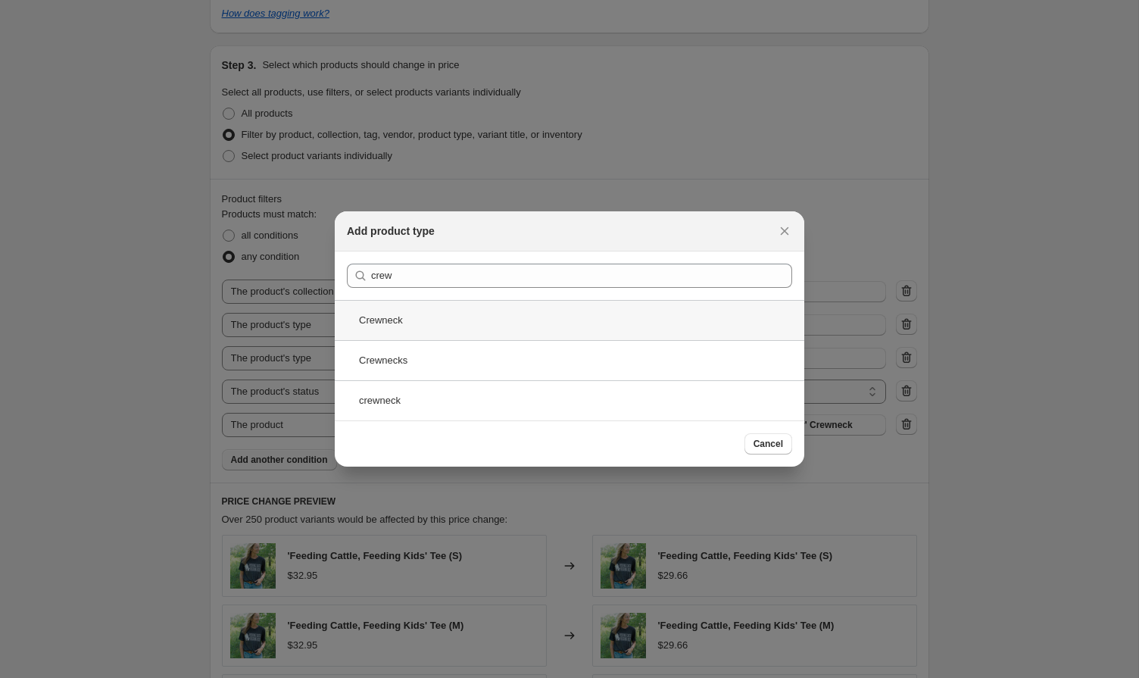
click at [415, 324] on div "Crewneck" at bounding box center [570, 320] width 470 height 40
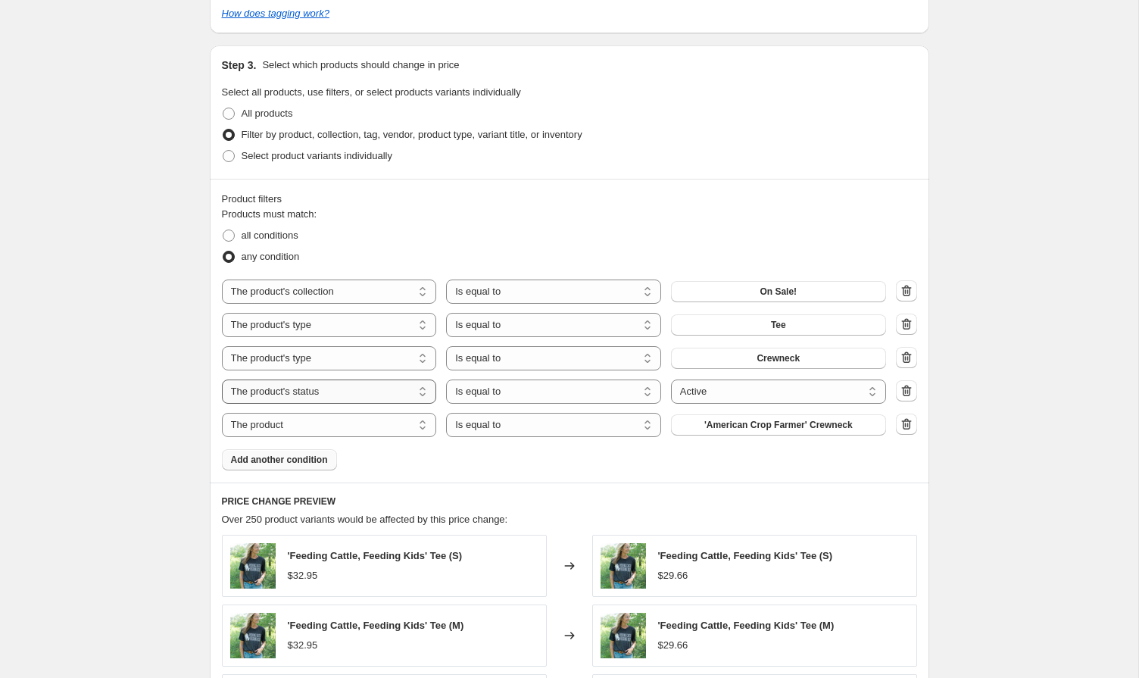
click at [351, 395] on select "The product The product's collection The product's tag The product's vendor The…" at bounding box center [329, 392] width 215 height 24
select select "product_type"
click at [760, 393] on button "1/4 Zip" at bounding box center [778, 391] width 215 height 21
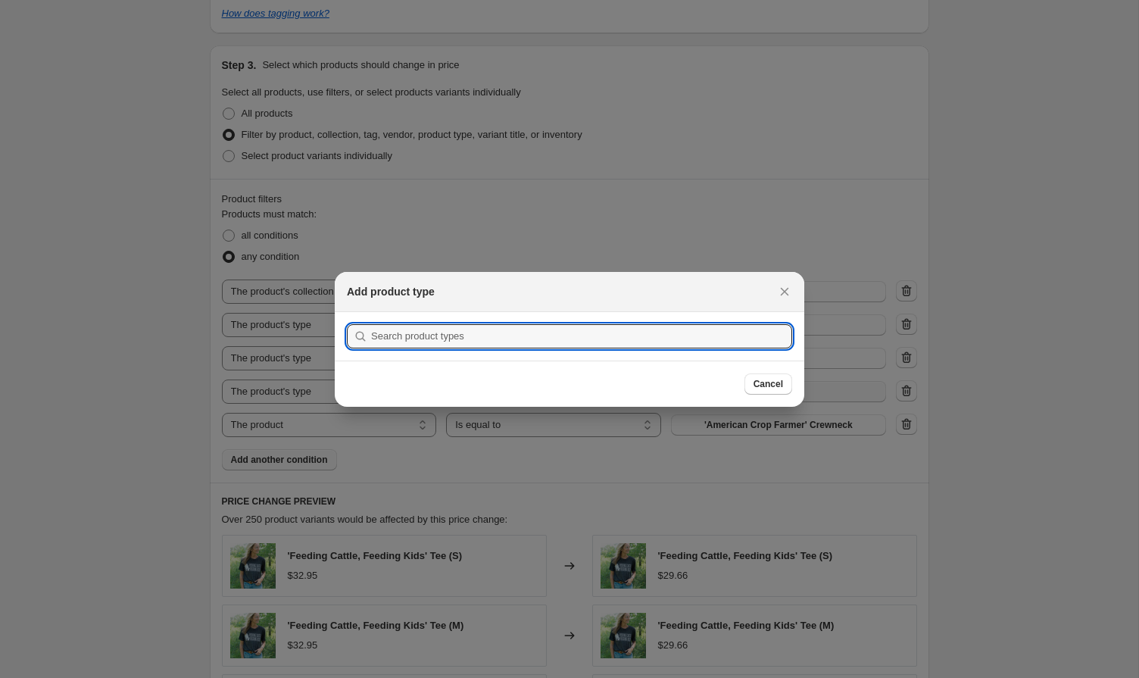
scroll to position [0, 0]
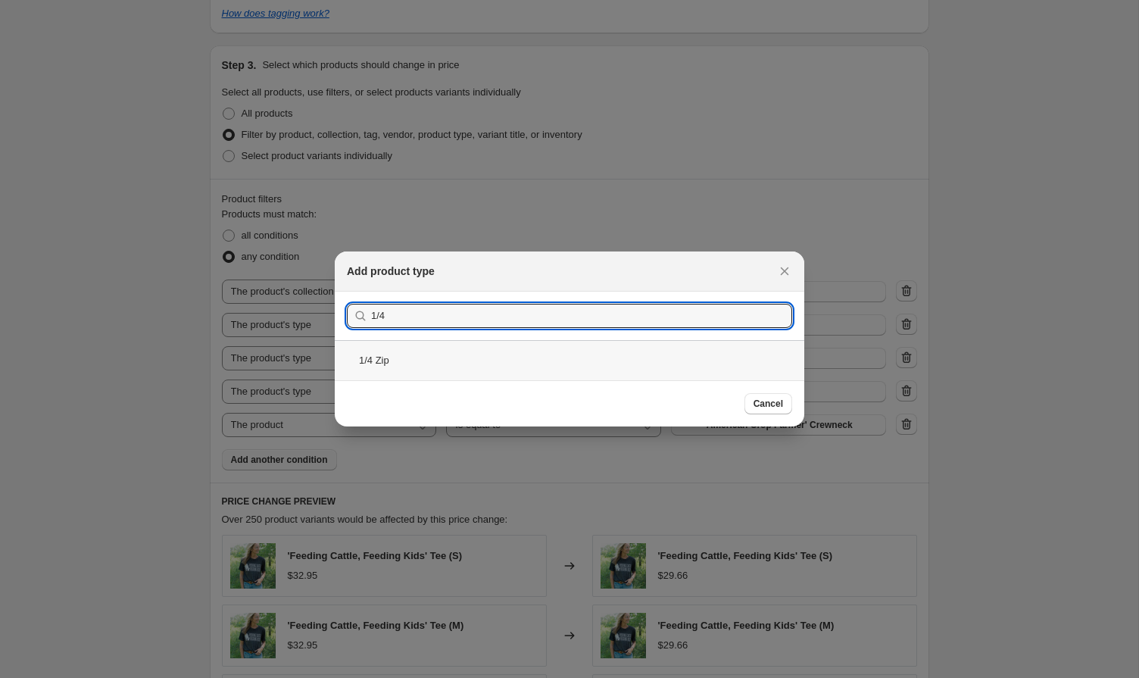
type input "1/4"
click at [406, 354] on div "1/4 Zip" at bounding box center [570, 360] width 470 height 40
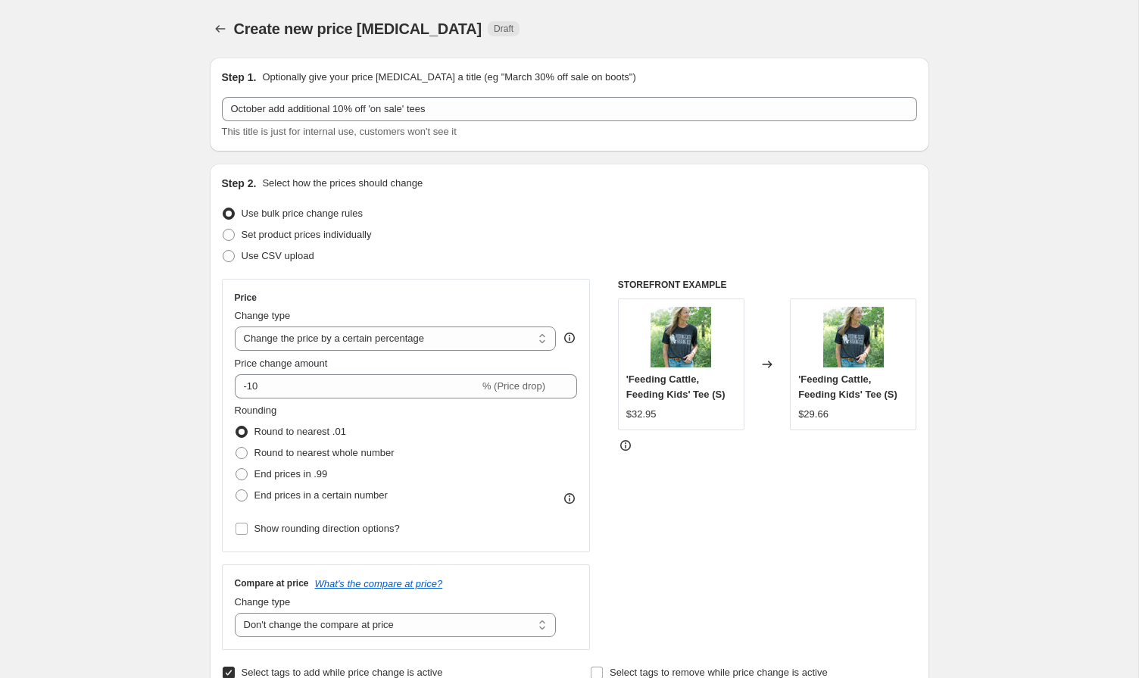
scroll to position [747, 0]
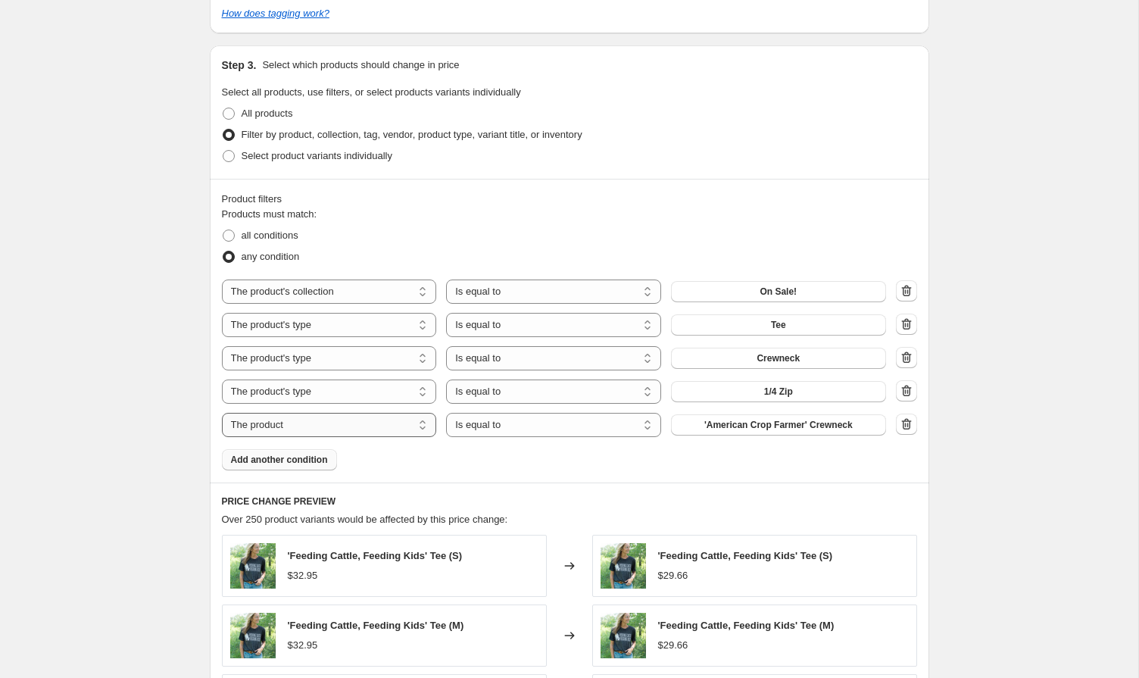
click at [307, 423] on select "The product The product's collection The product's tag The product's vendor The…" at bounding box center [329, 425] width 215 height 24
select select "product_type"
click at [730, 430] on button "1/4 Zip" at bounding box center [778, 424] width 215 height 21
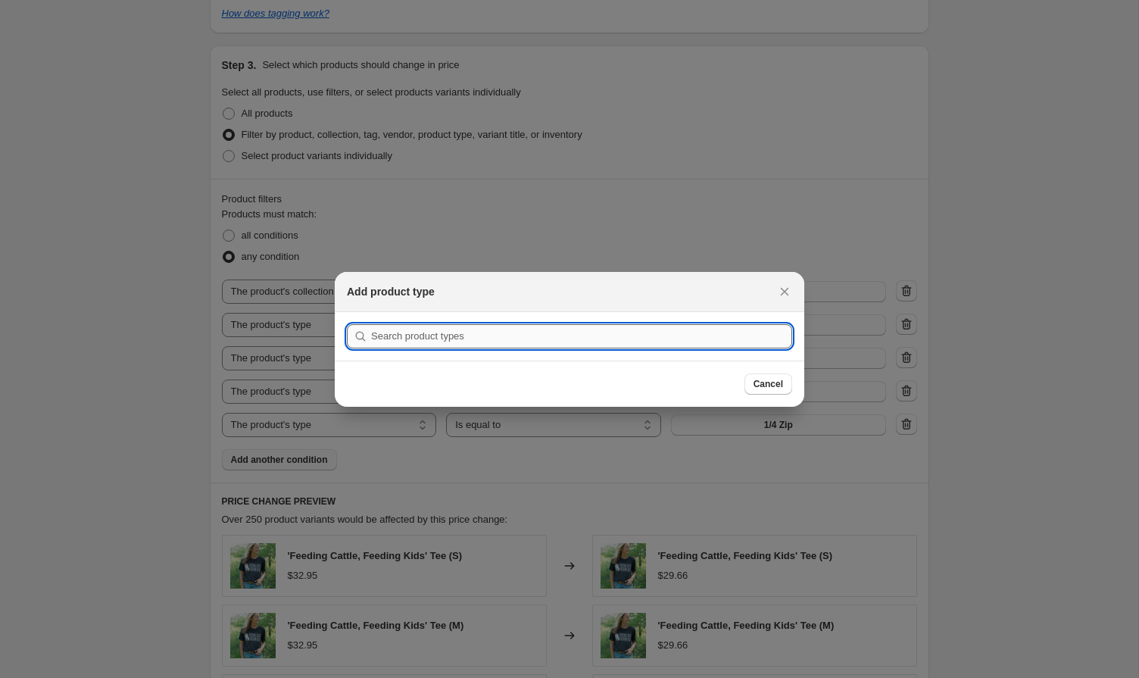
click at [570, 340] on input ":rmk:" at bounding box center [581, 336] width 421 height 24
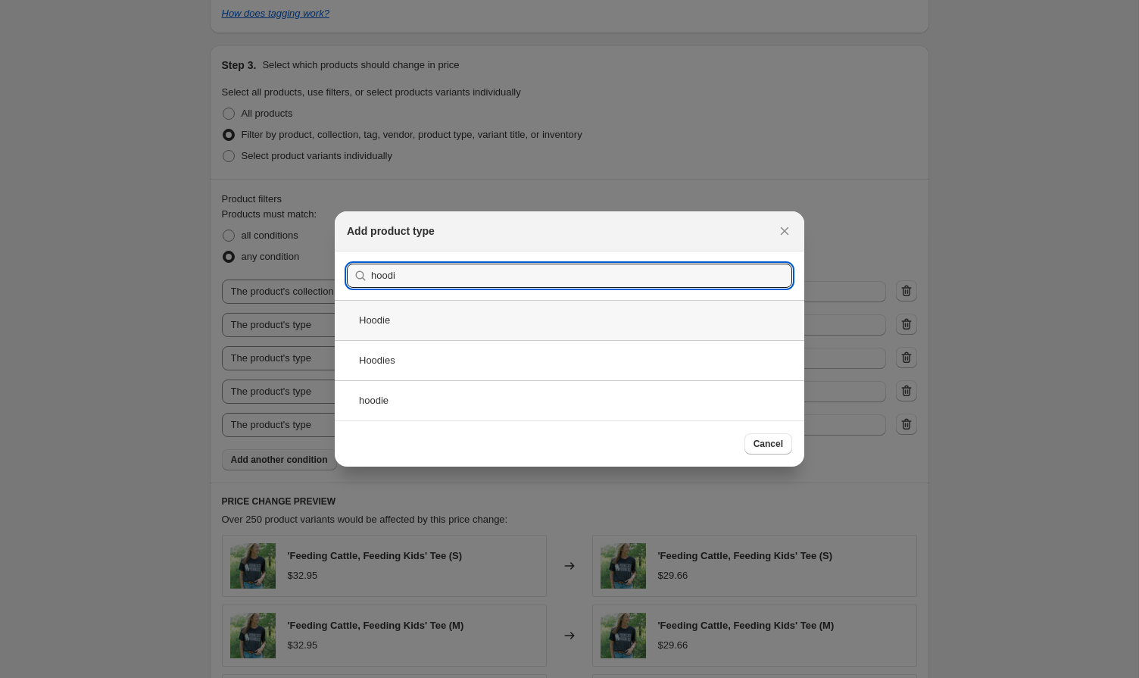
type input "hoodi"
click at [390, 325] on div "Hoodie" at bounding box center [570, 320] width 470 height 40
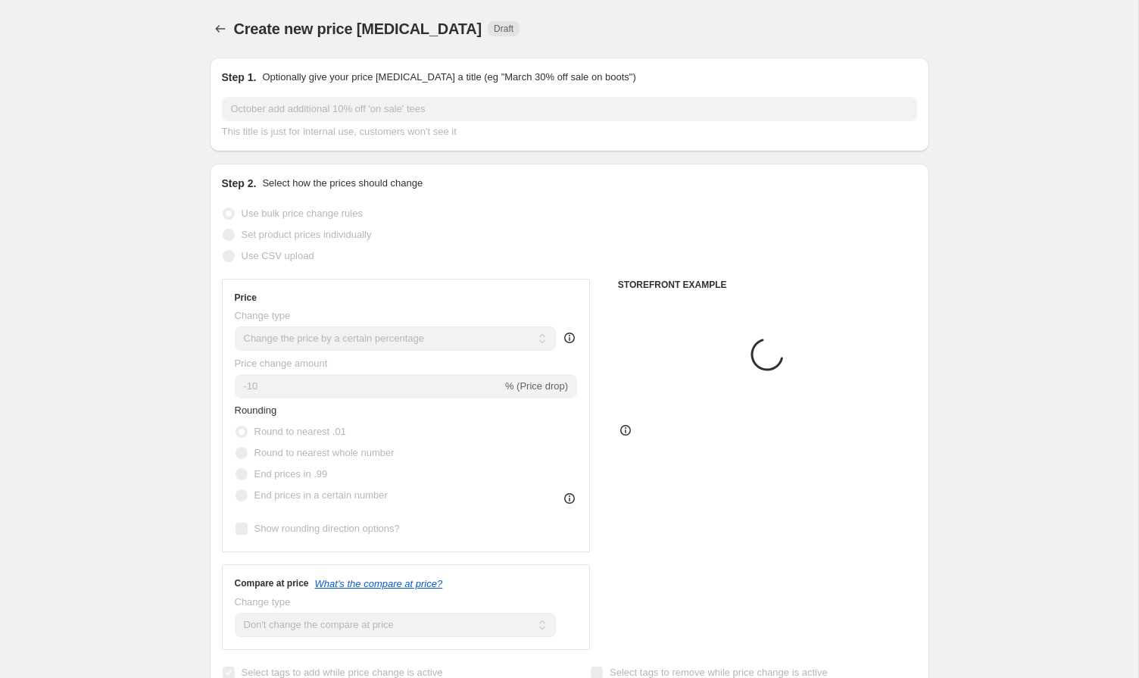
scroll to position [747, 0]
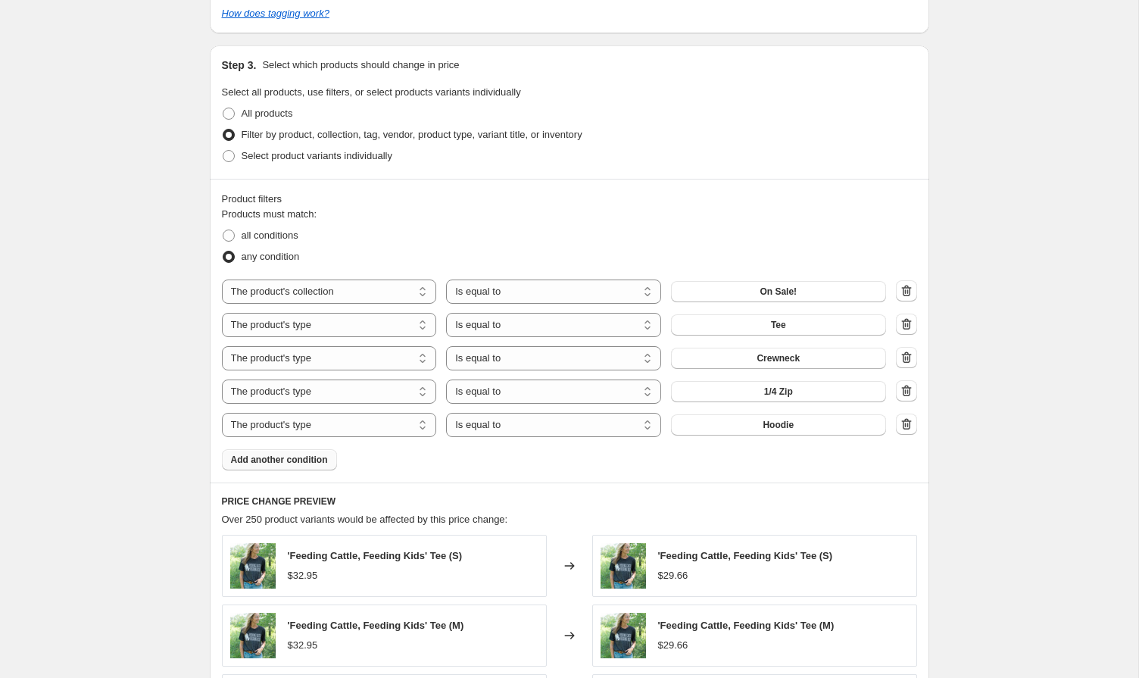
click at [315, 462] on span "Add another condition" at bounding box center [279, 460] width 97 height 12
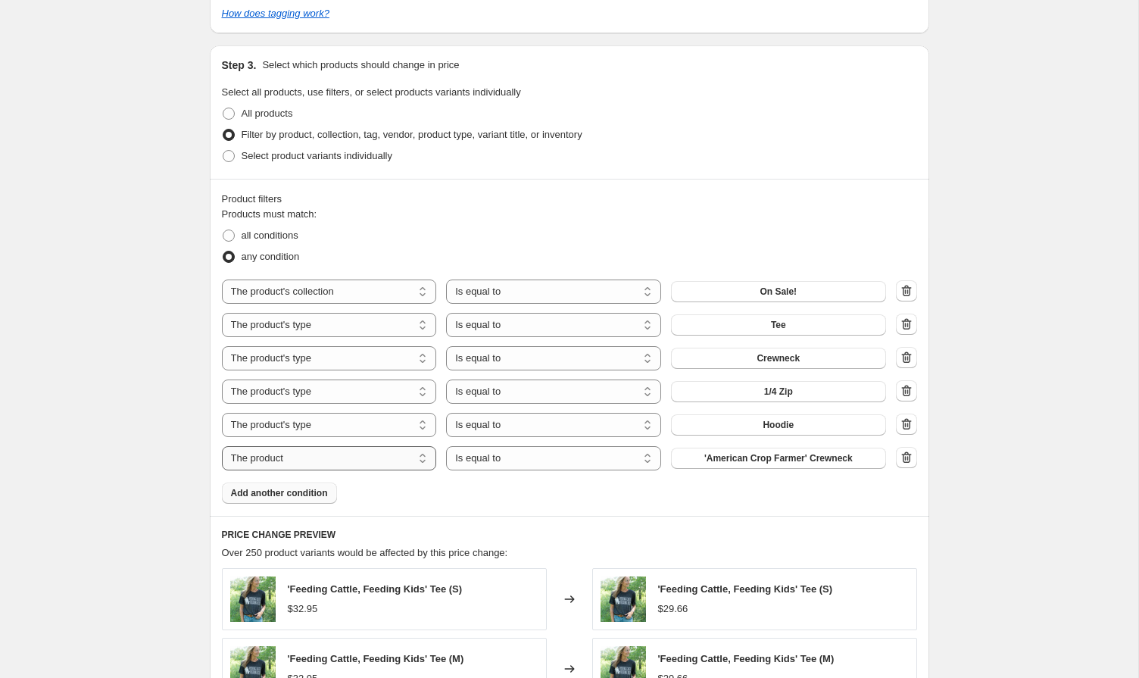
click at [310, 451] on select "The product The product's collection The product's tag The product's vendor The…" at bounding box center [329, 458] width 215 height 24
select select "product_status"
click at [720, 506] on div "Product filters Products must match: all conditions any condition The product T…" at bounding box center [570, 347] width 720 height 337
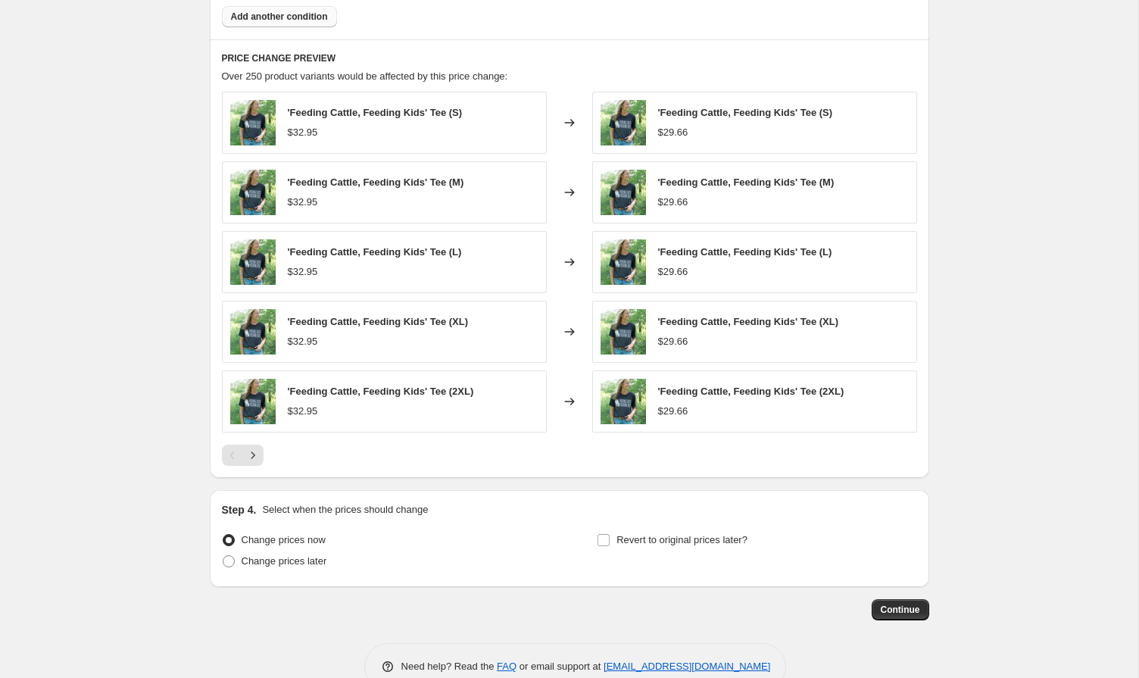
scroll to position [1258, 0]
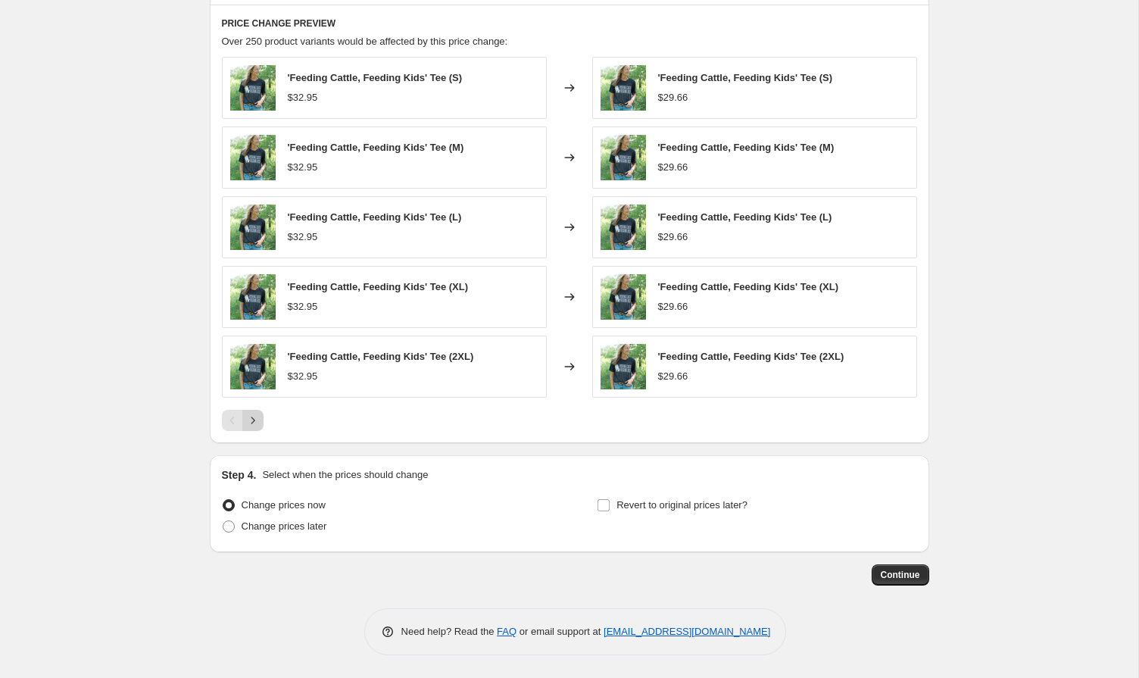
click at [255, 424] on icon "Next" at bounding box center [252, 420] width 15 height 15
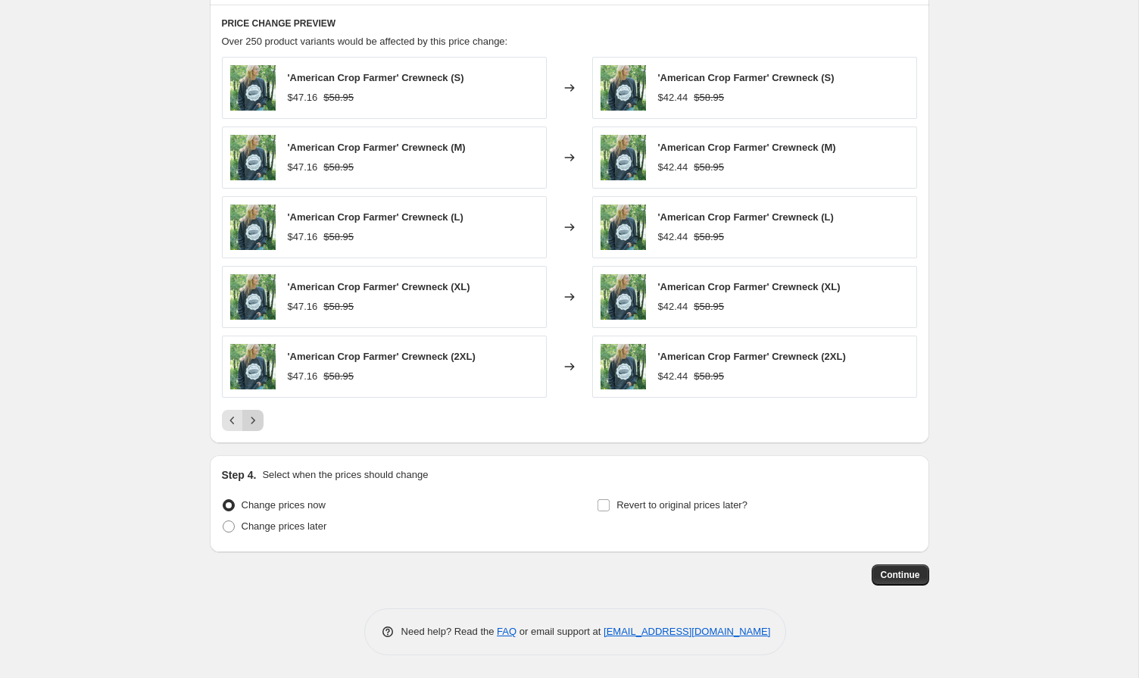
click at [255, 424] on icon "Next" at bounding box center [252, 420] width 15 height 15
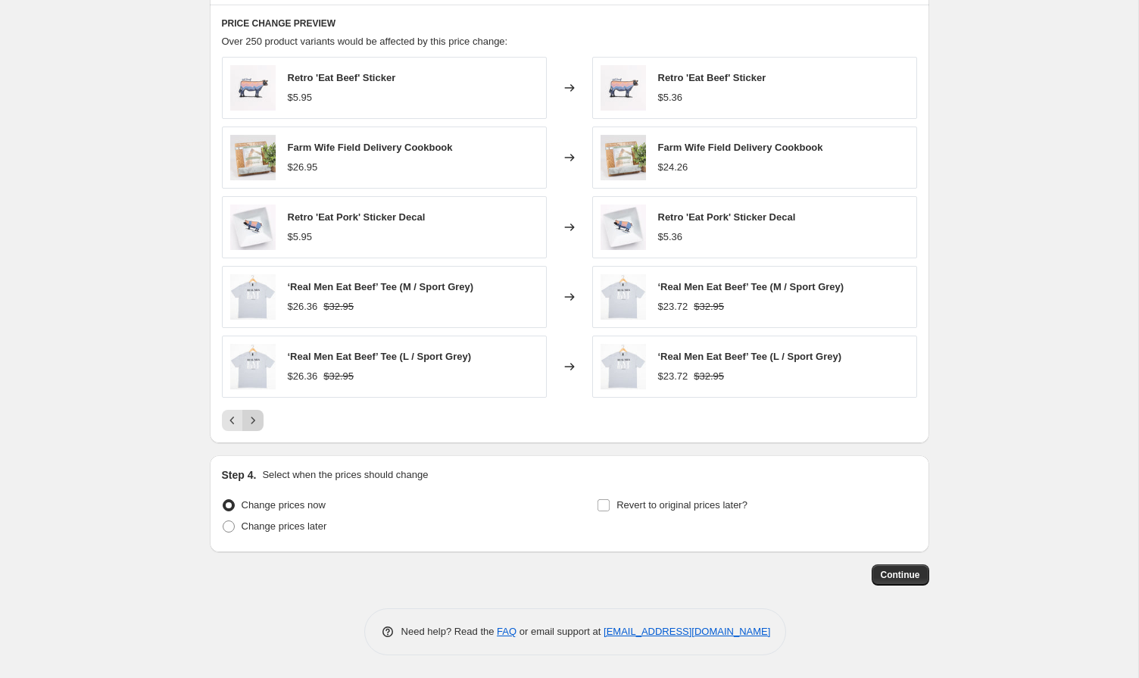
click at [255, 424] on icon "Next" at bounding box center [252, 420] width 15 height 15
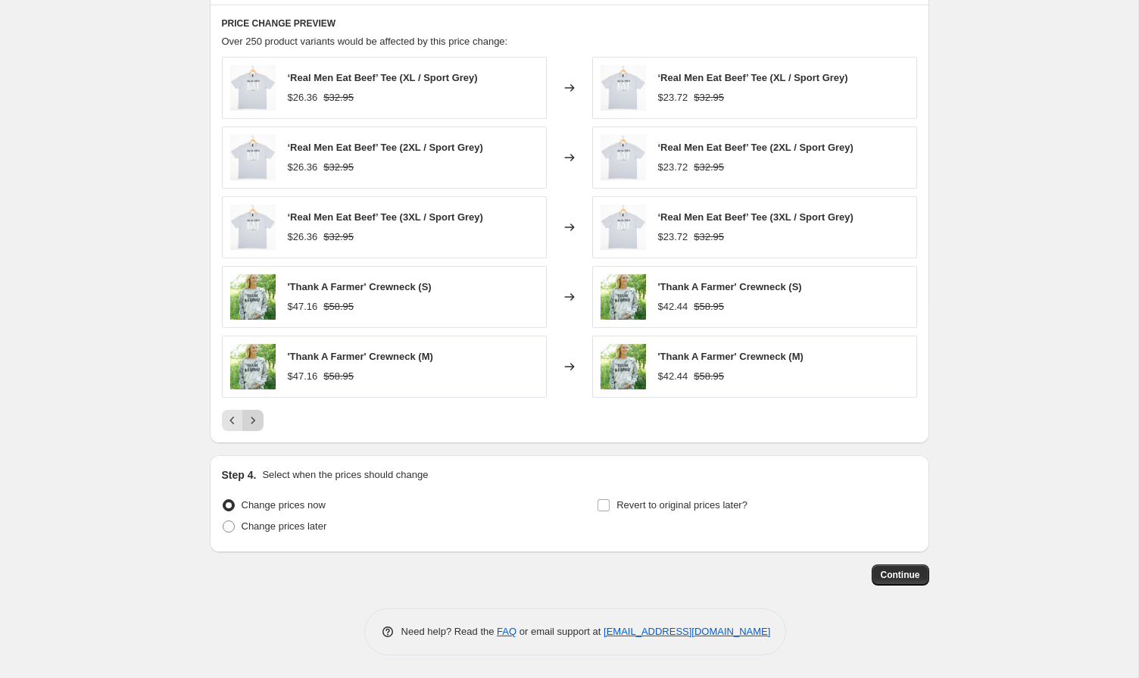
click at [255, 424] on icon "Next" at bounding box center [252, 420] width 15 height 15
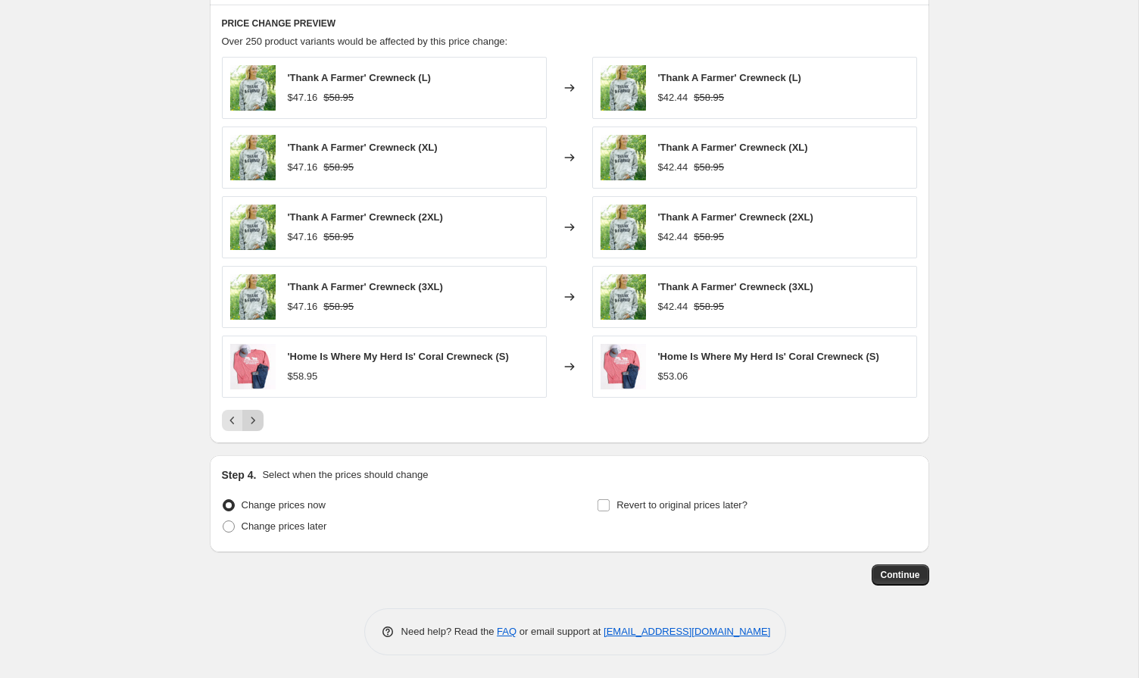
click at [255, 424] on icon "Next" at bounding box center [252, 420] width 15 height 15
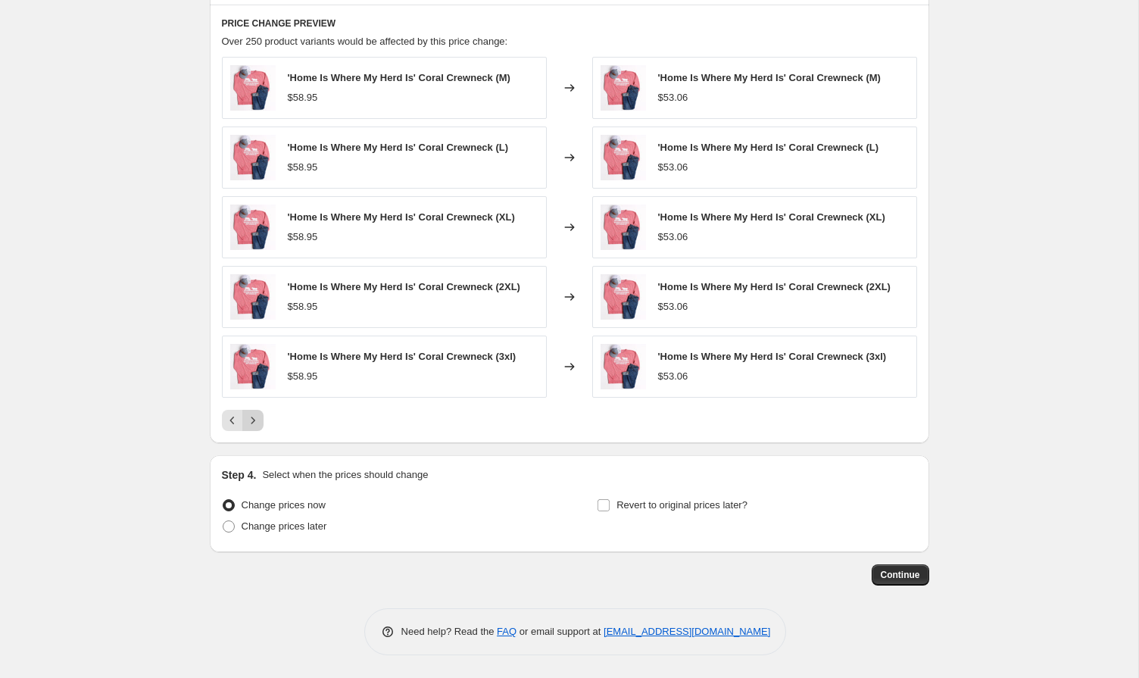
click at [255, 424] on icon "Next" at bounding box center [252, 420] width 15 height 15
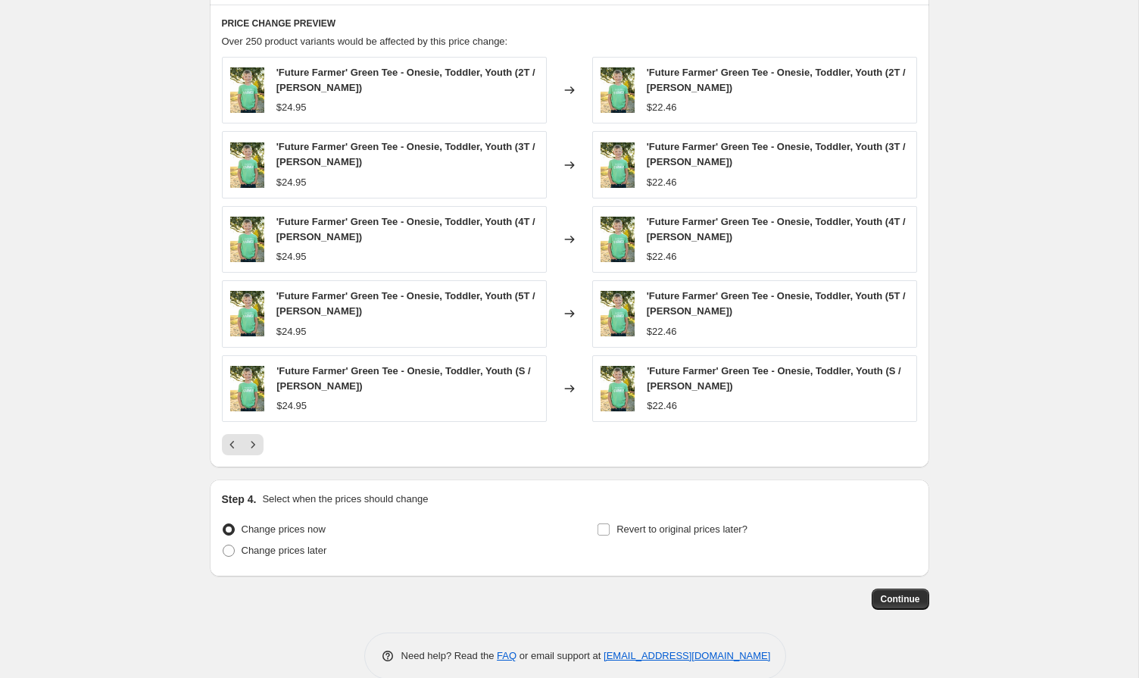
click at [253, 456] on div "PRICE CHANGE PREVIEW Over 250 product variants would be affected by this price …" at bounding box center [570, 236] width 720 height 463
click at [253, 446] on icon "Next" at bounding box center [252, 444] width 15 height 15
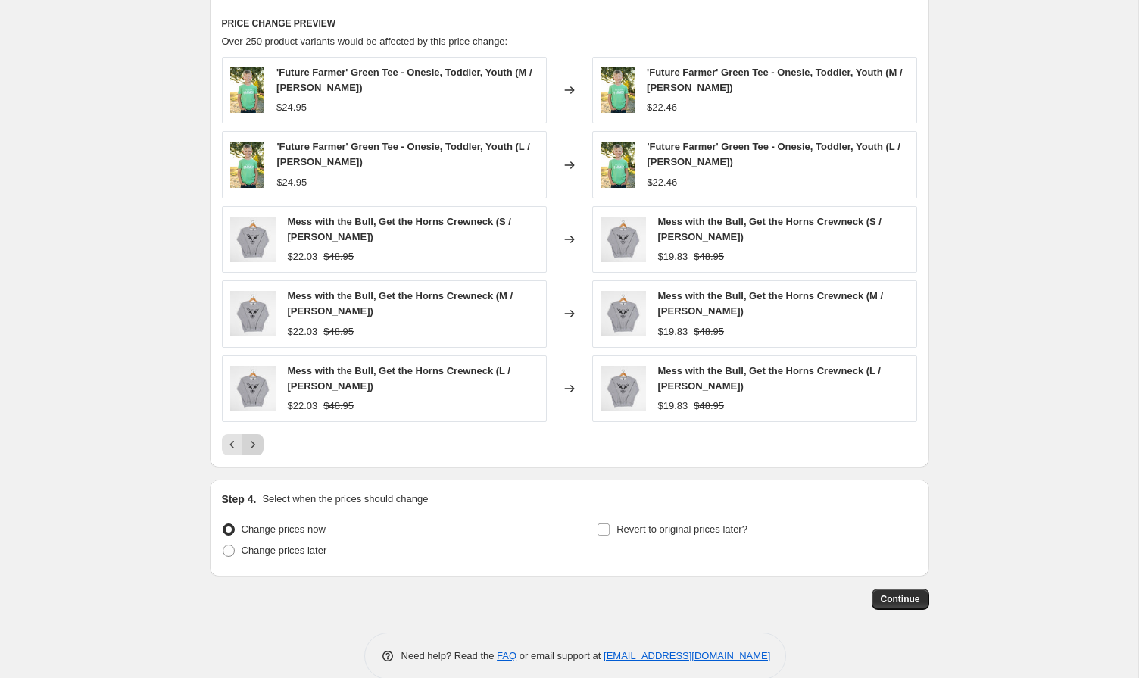
click at [253, 446] on icon "Next" at bounding box center [252, 444] width 15 height 15
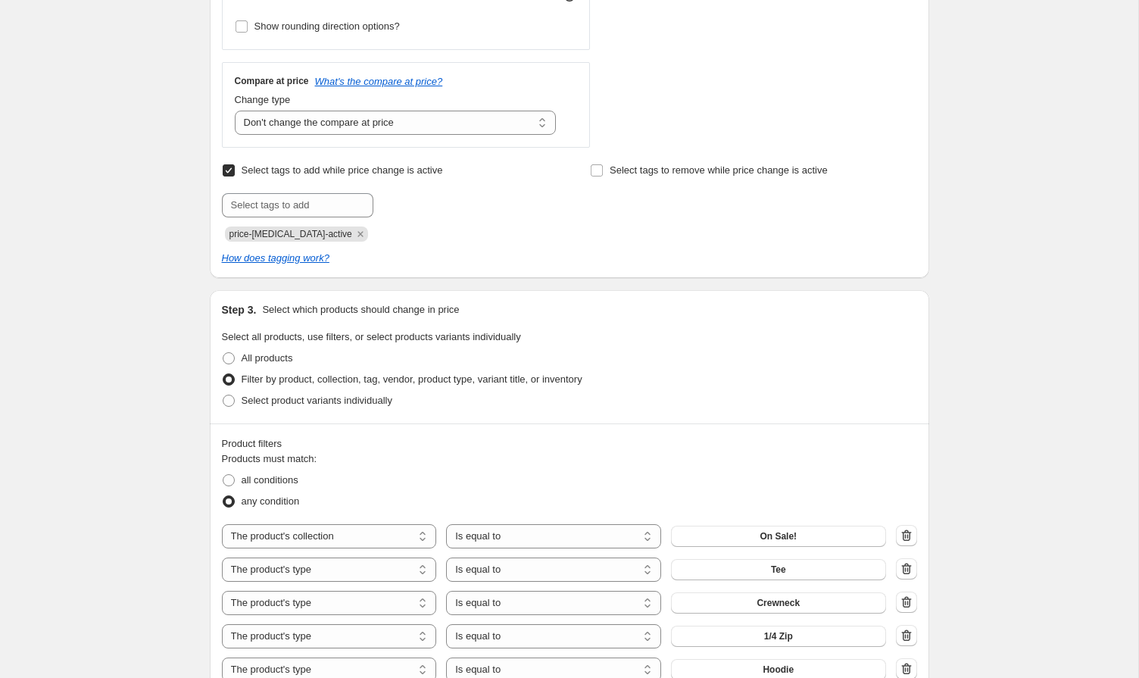
scroll to position [0, 0]
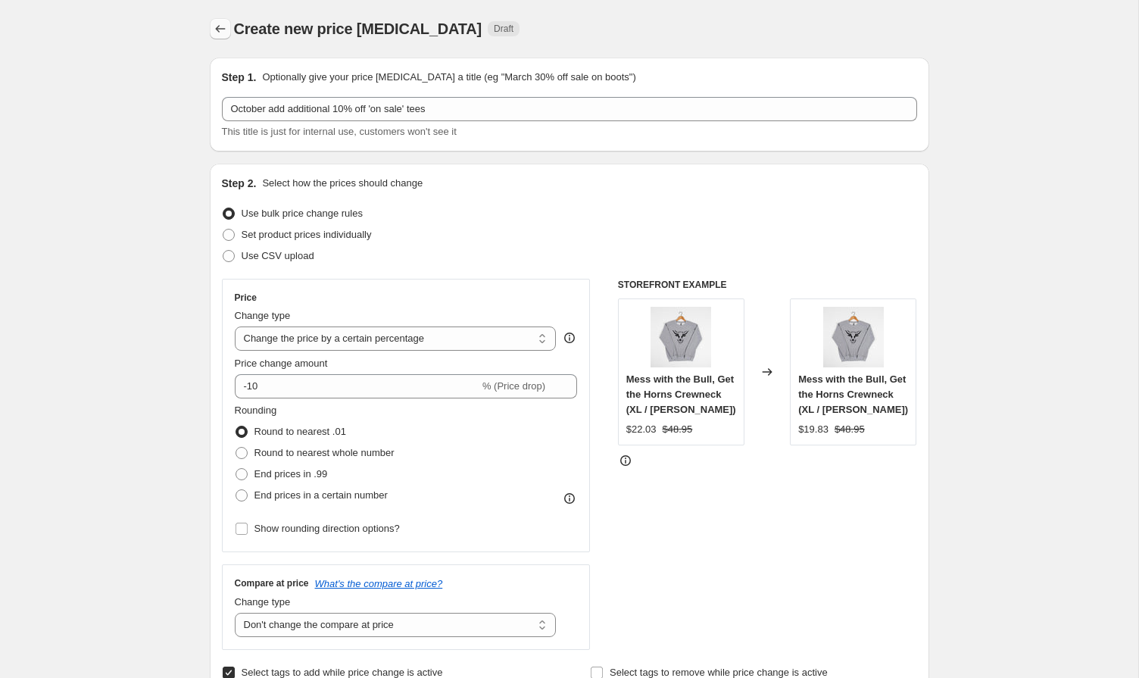
click at [218, 27] on icon "Price change jobs" at bounding box center [220, 28] width 15 height 15
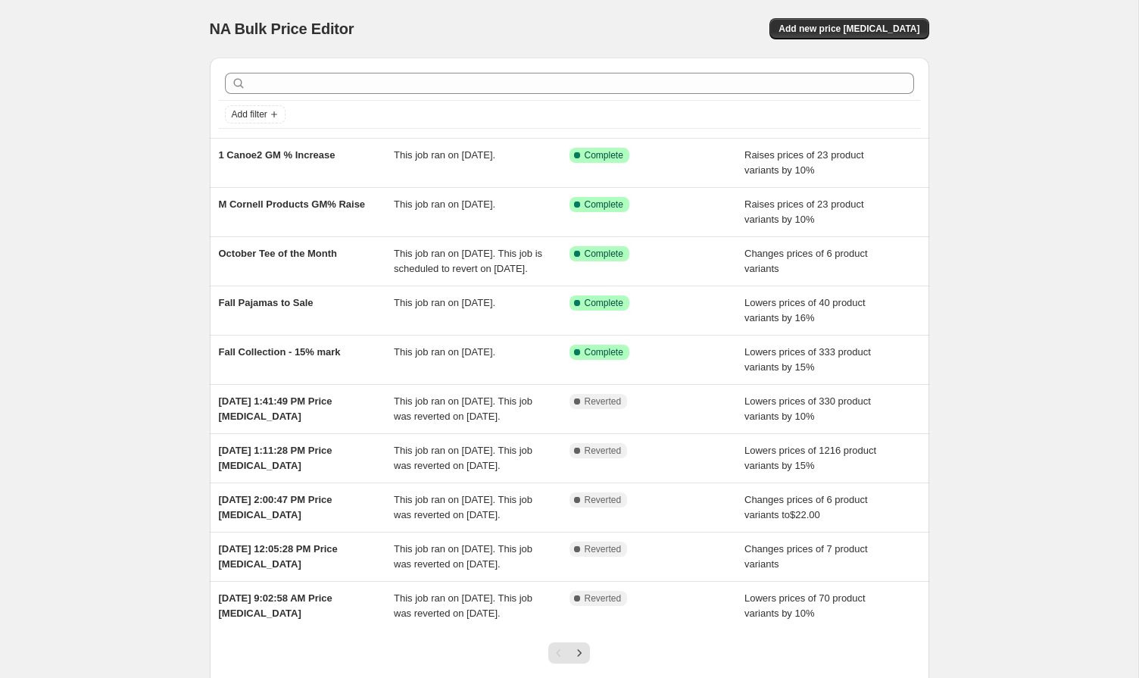
click at [175, 73] on div "NA Bulk Price Editor. This page is ready NA Bulk Price Editor Add new price cha…" at bounding box center [569, 390] width 1139 height 780
click at [1039, 221] on div "NA Bulk Price Editor. This page is ready NA Bulk Price Editor Add new price cha…" at bounding box center [569, 390] width 1139 height 780
click at [81, 120] on div "NA Bulk Price Editor. This page is ready NA Bulk Price Editor Add new price cha…" at bounding box center [569, 390] width 1139 height 780
